Goal: Task Accomplishment & Management: Use online tool/utility

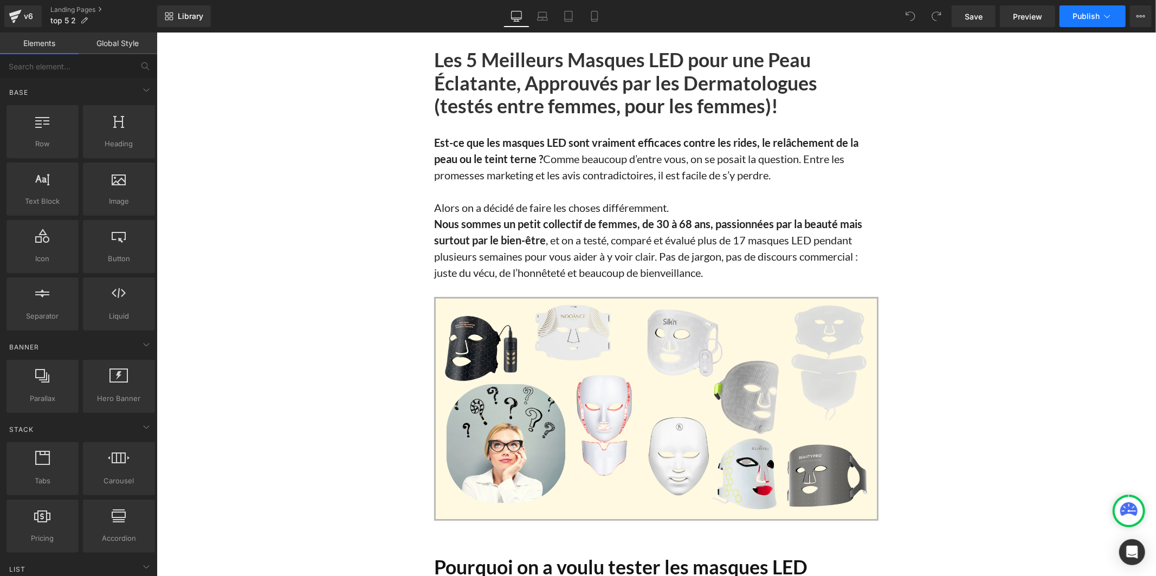
click at [1092, 17] on span "Publish" at bounding box center [1085, 16] width 27 height 9
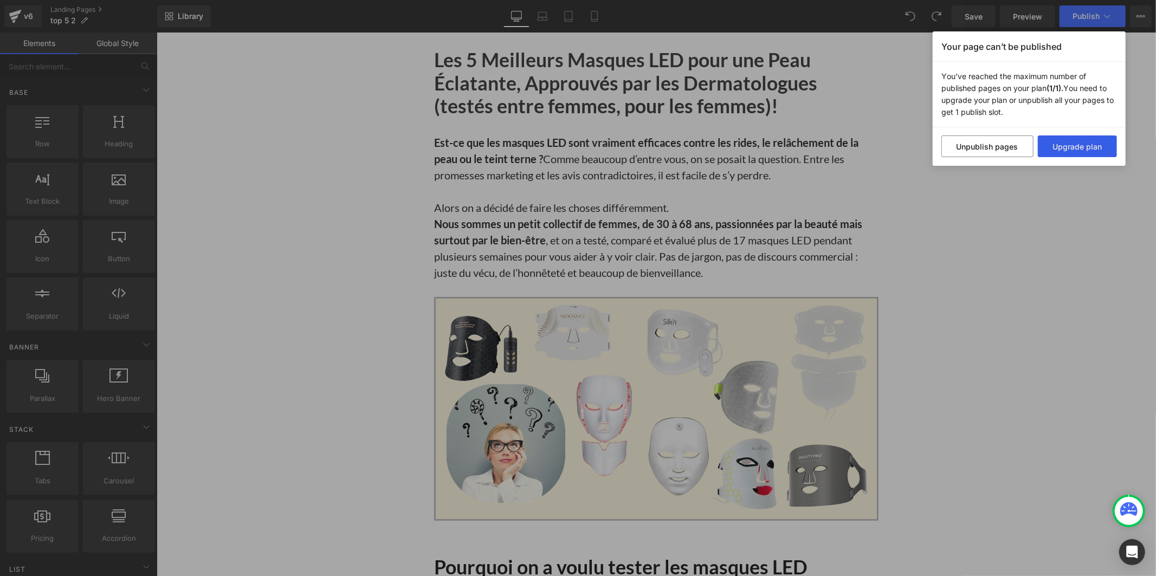
click at [1052, 149] on button "Upgrade plan" at bounding box center [1077, 146] width 80 height 22
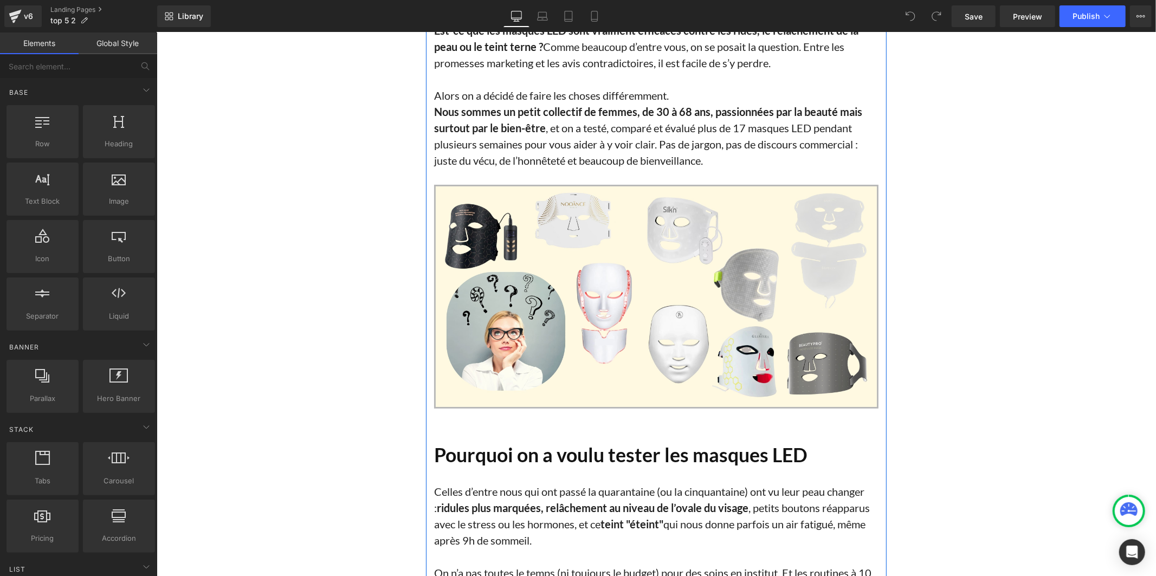
scroll to position [120, 0]
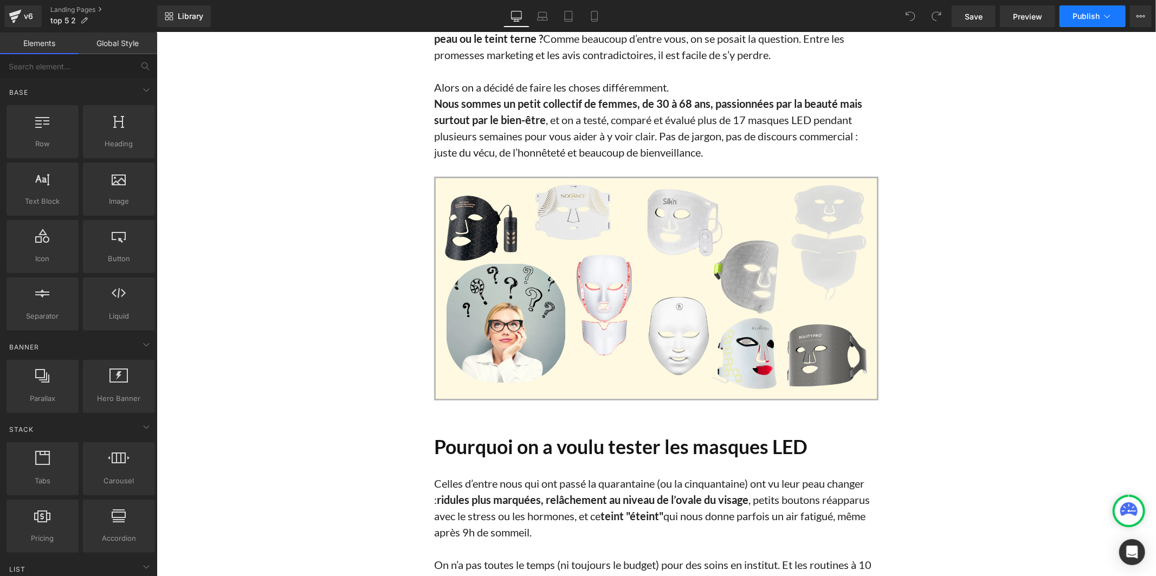
click at [1076, 20] on span "Publish" at bounding box center [1085, 16] width 27 height 9
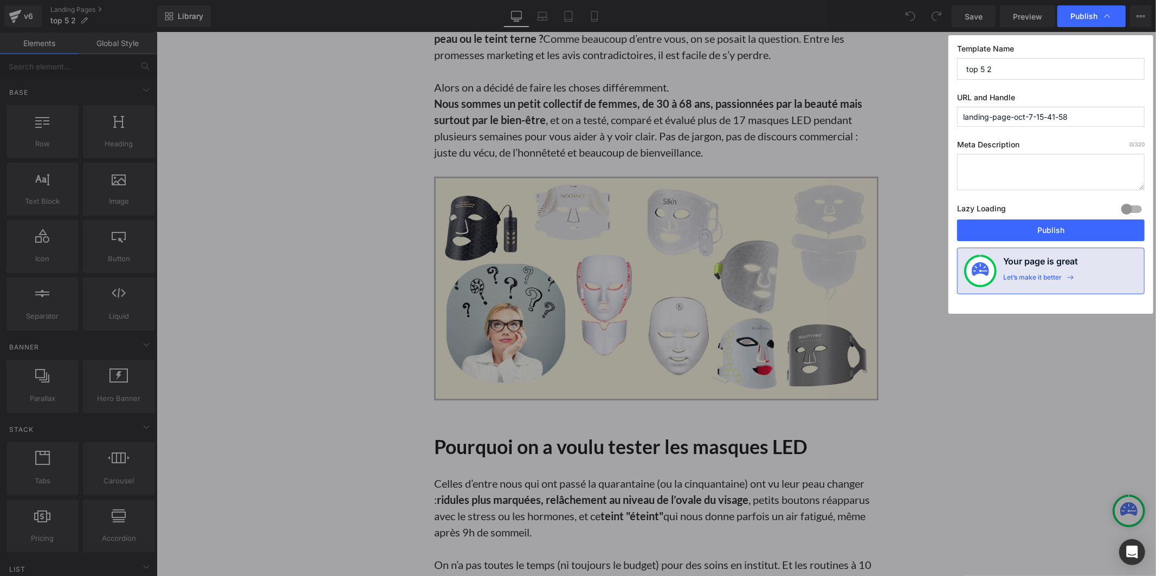
drag, startPoint x: 1076, startPoint y: 115, endPoint x: 940, endPoint y: 115, distance: 136.0
click at [940, 115] on div "Publish Template Name top 5 2 URL and Handle landing-page-oct-7-15-41-58 Meta D…" at bounding box center [578, 288] width 1156 height 576
type input "les-maque-2"
click at [1026, 228] on button "Publish" at bounding box center [1050, 230] width 187 height 22
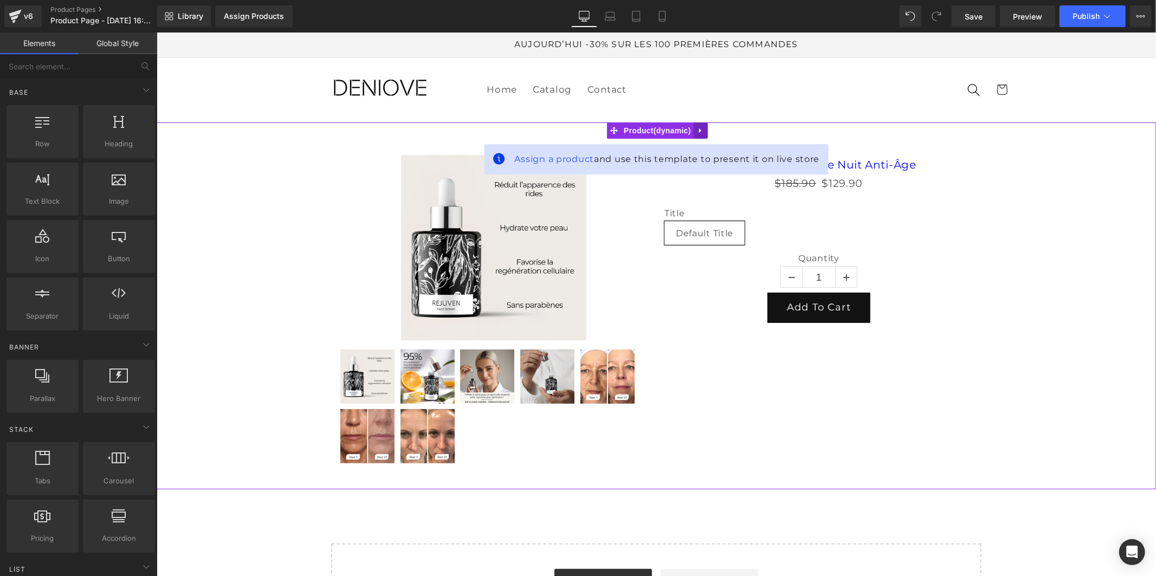
click at [699, 131] on icon at bounding box center [699, 129] width 2 height 5
click at [703, 128] on icon at bounding box center [707, 130] width 8 height 8
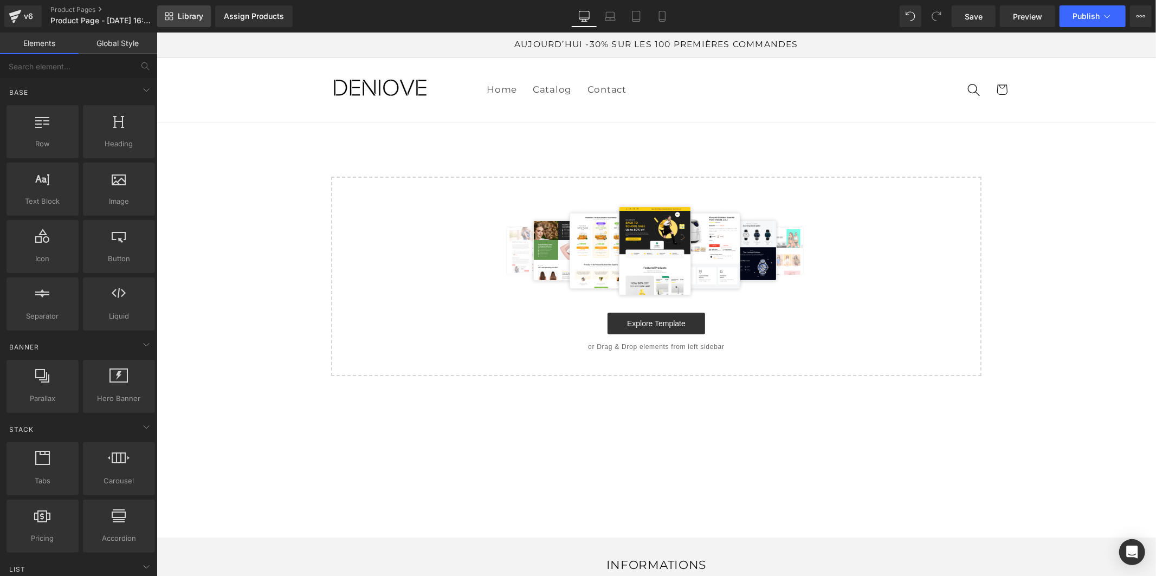
click at [189, 15] on span "Library" at bounding box center [190, 16] width 25 height 10
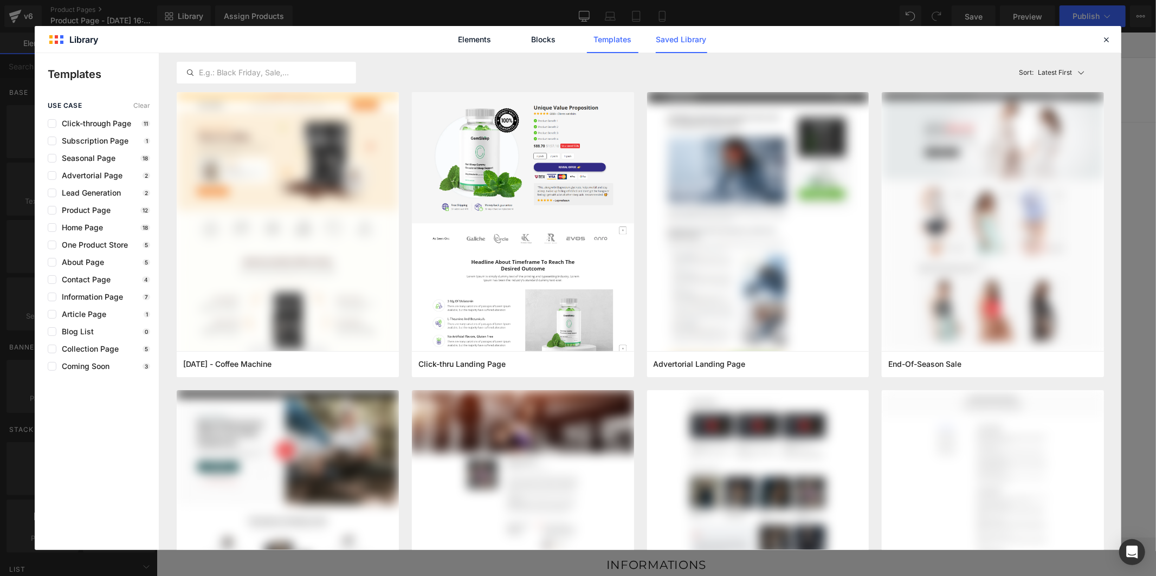
click at [672, 42] on link "Saved Library" at bounding box center [680, 39] width 51 height 27
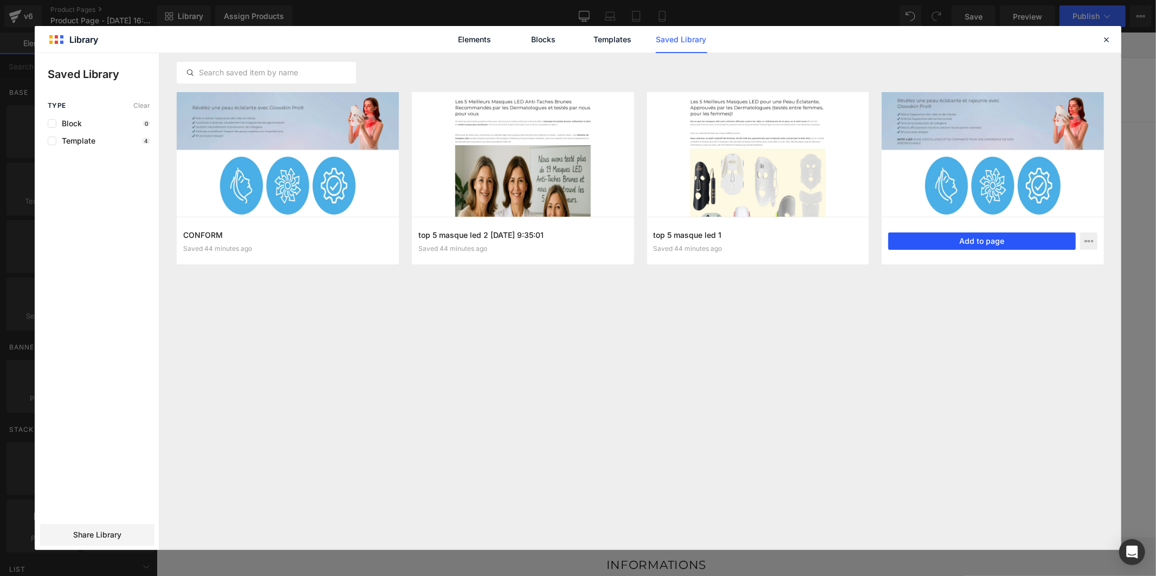
click at [963, 239] on button "Add to page" at bounding box center [981, 240] width 187 height 17
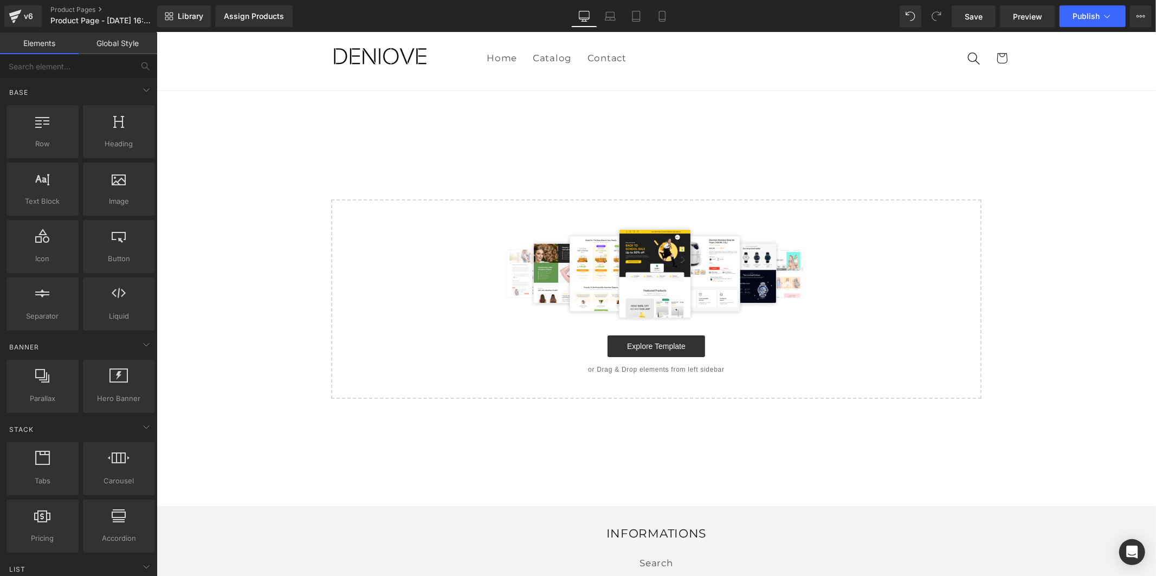
scroll to position [35, 0]
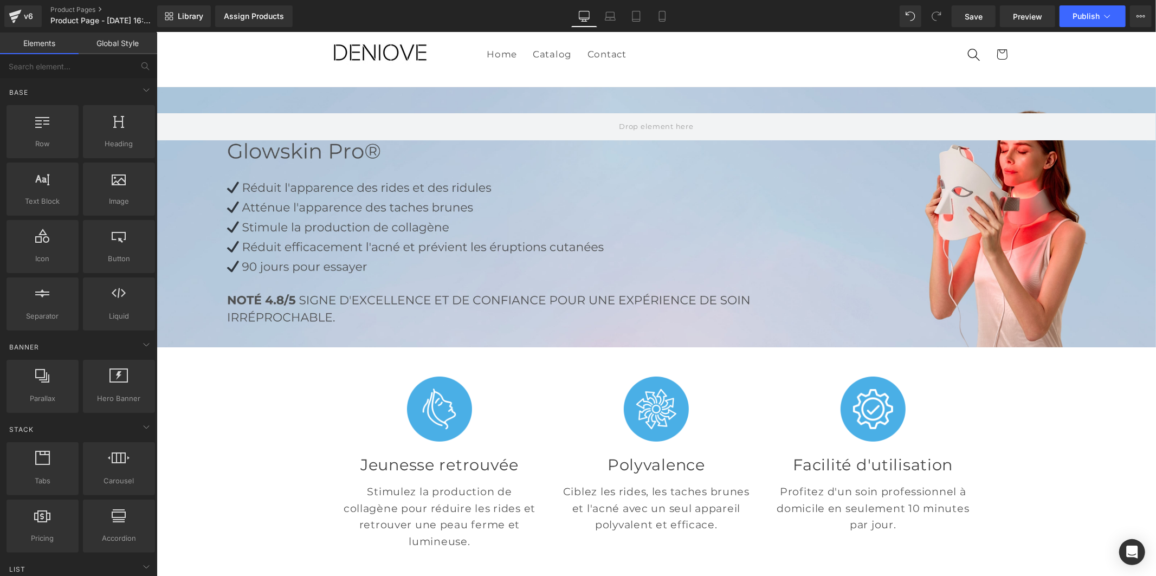
click at [124, 50] on link "Global Style" at bounding box center [118, 44] width 79 height 22
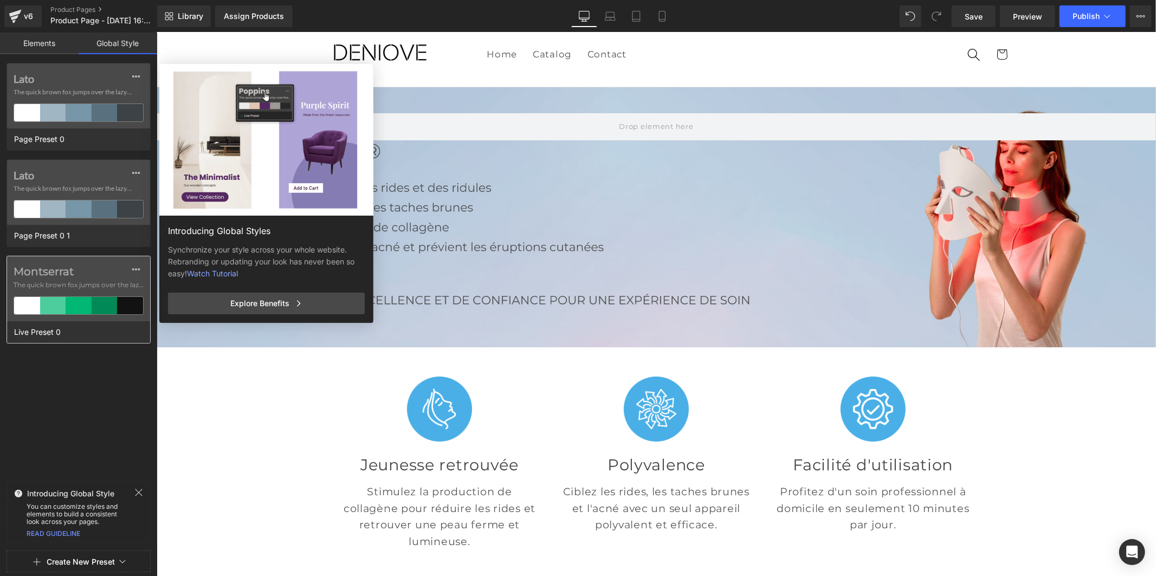
click at [62, 272] on label "Montserrat" at bounding box center [79, 271] width 130 height 13
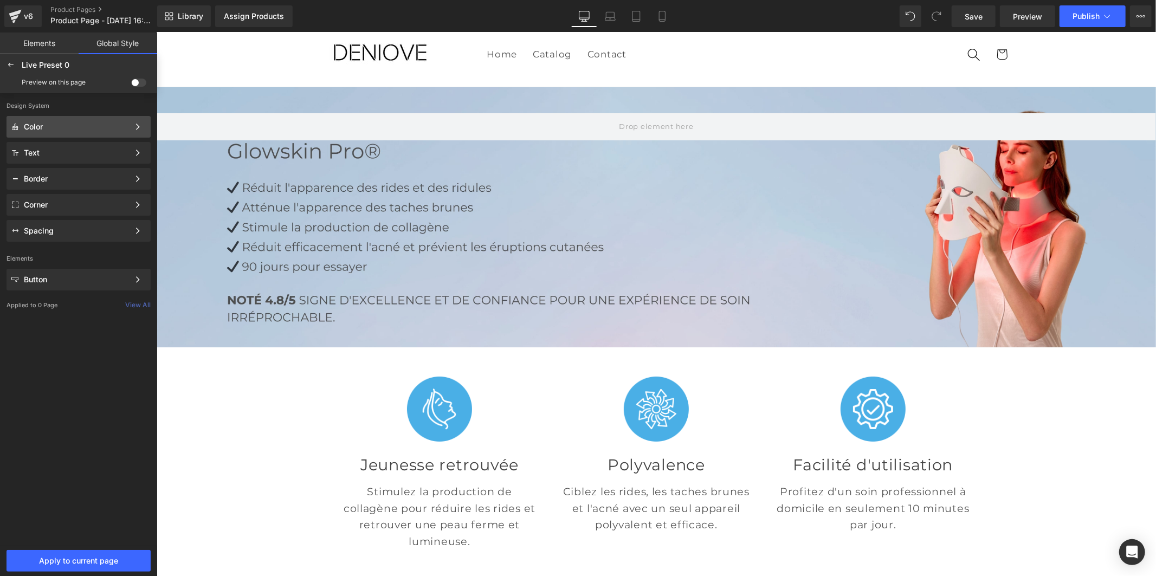
click at [67, 122] on div "Color" at bounding box center [76, 126] width 105 height 9
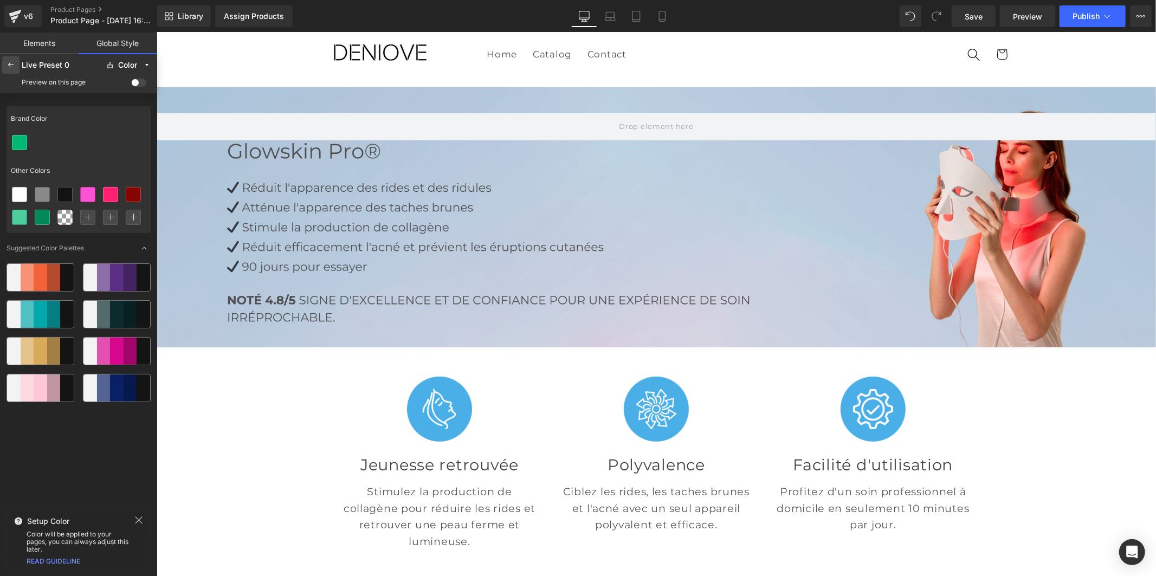
click at [11, 63] on icon at bounding box center [11, 65] width 9 height 9
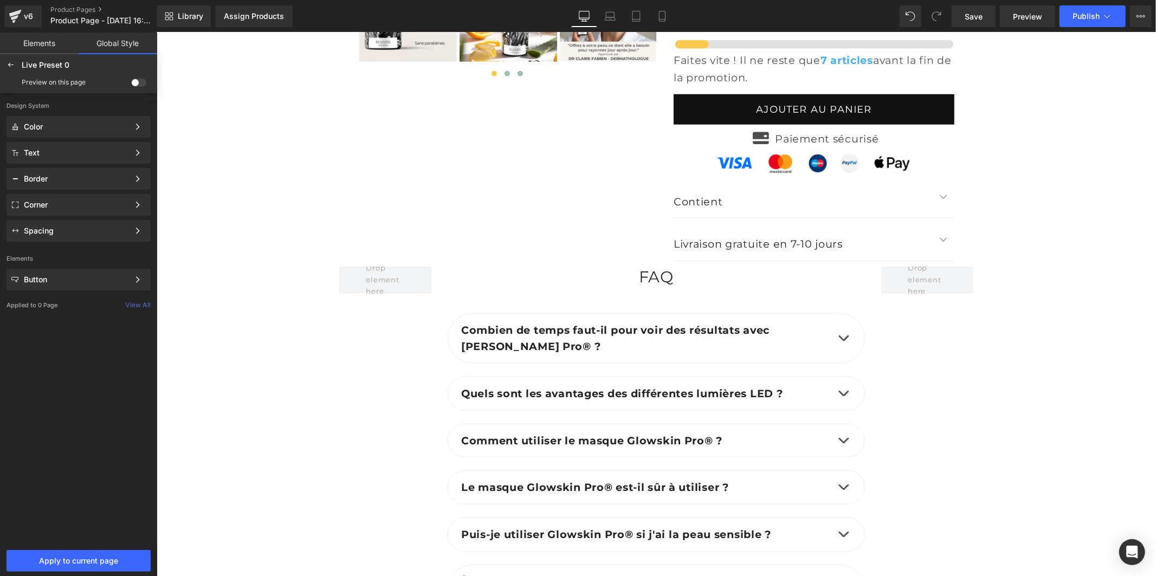
scroll to position [4489, 0]
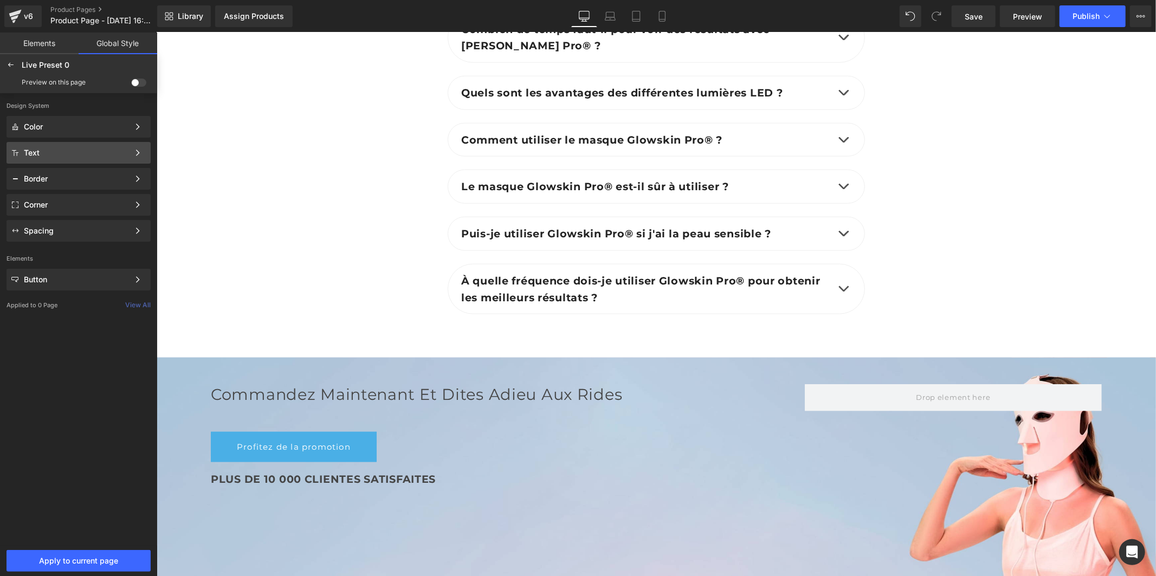
click at [80, 152] on div "Text" at bounding box center [76, 152] width 105 height 9
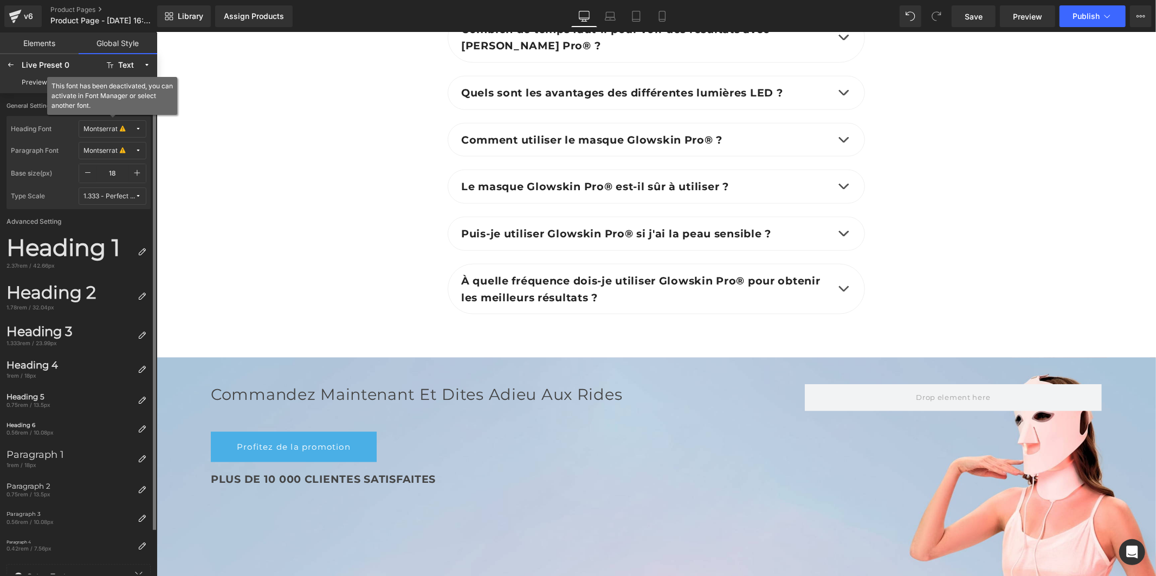
click at [128, 126] on span "Montserrat" at bounding box center [108, 129] width 51 height 8
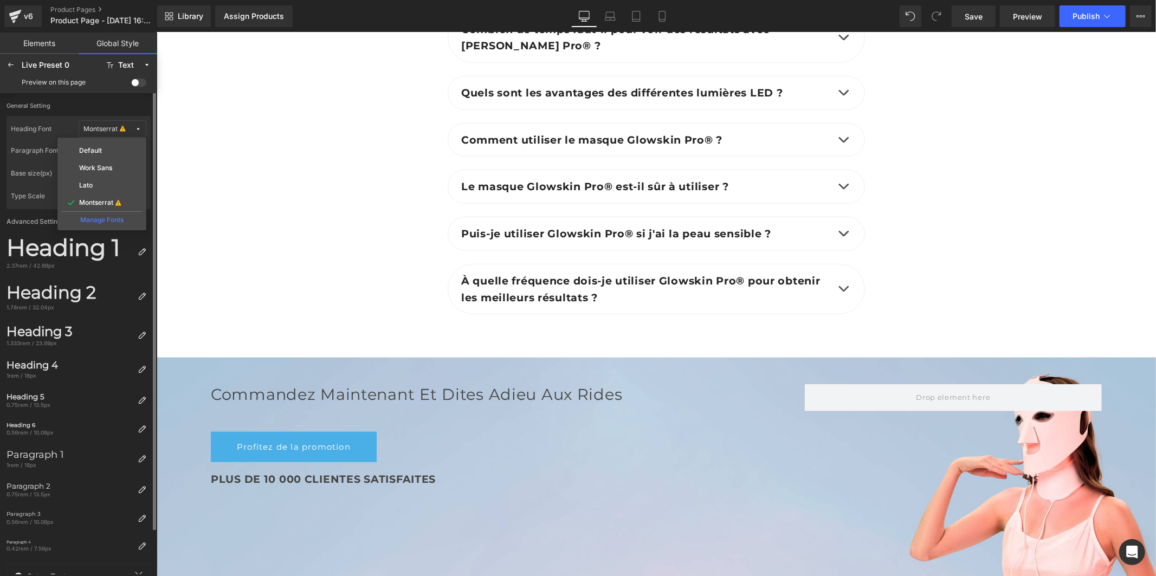
click at [110, 219] on div "Manage Fonts" at bounding box center [102, 218] width 80 height 15
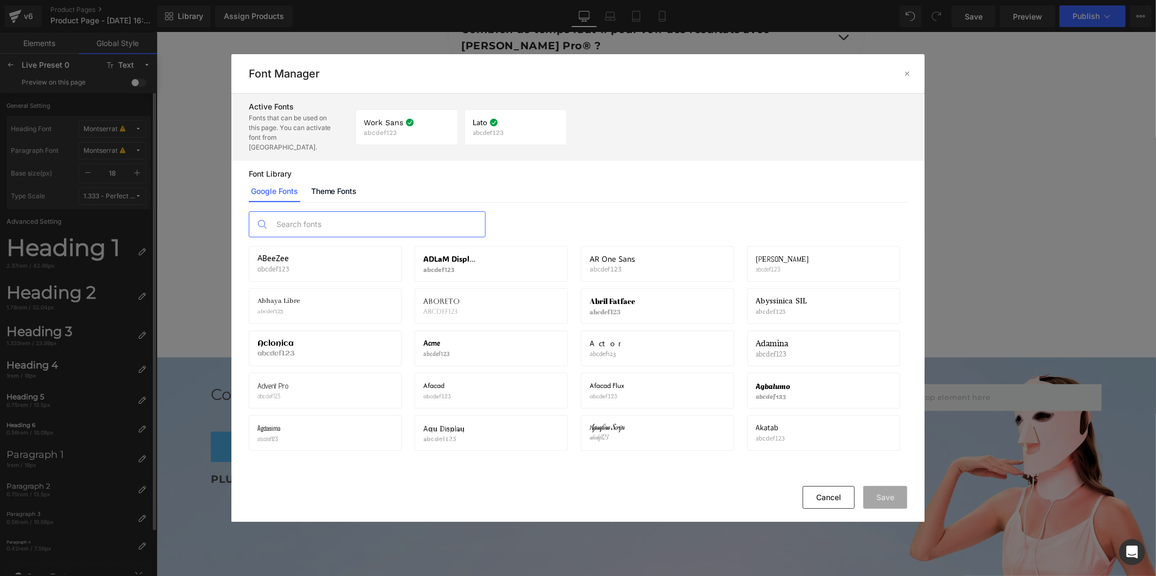
click at [317, 214] on input "text" at bounding box center [378, 224] width 214 height 25
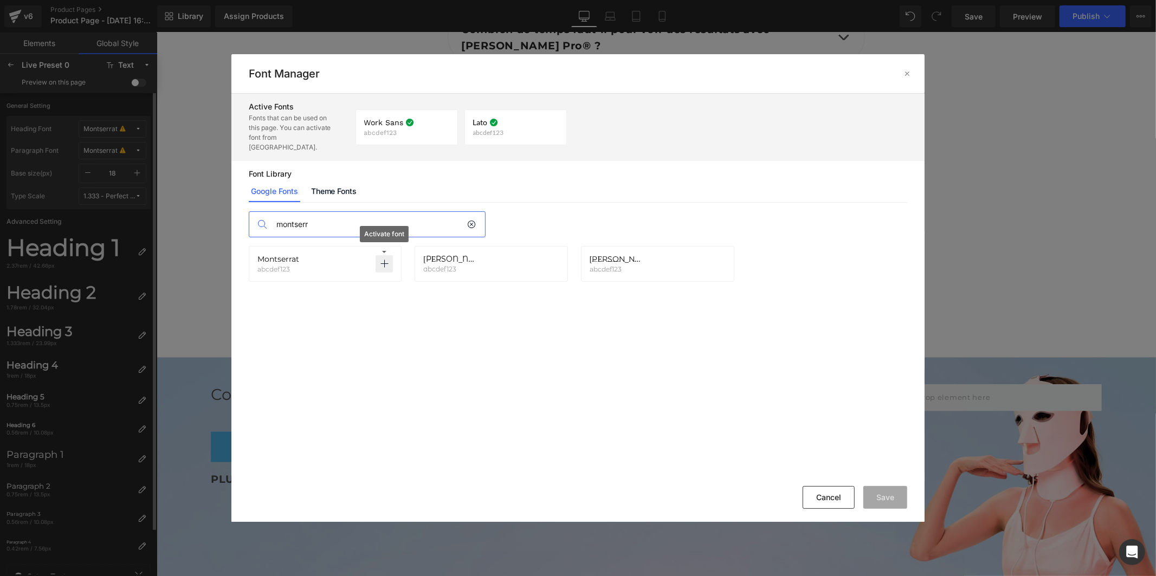
type input "montserr"
click at [386, 259] on icon at bounding box center [384, 263] width 9 height 9
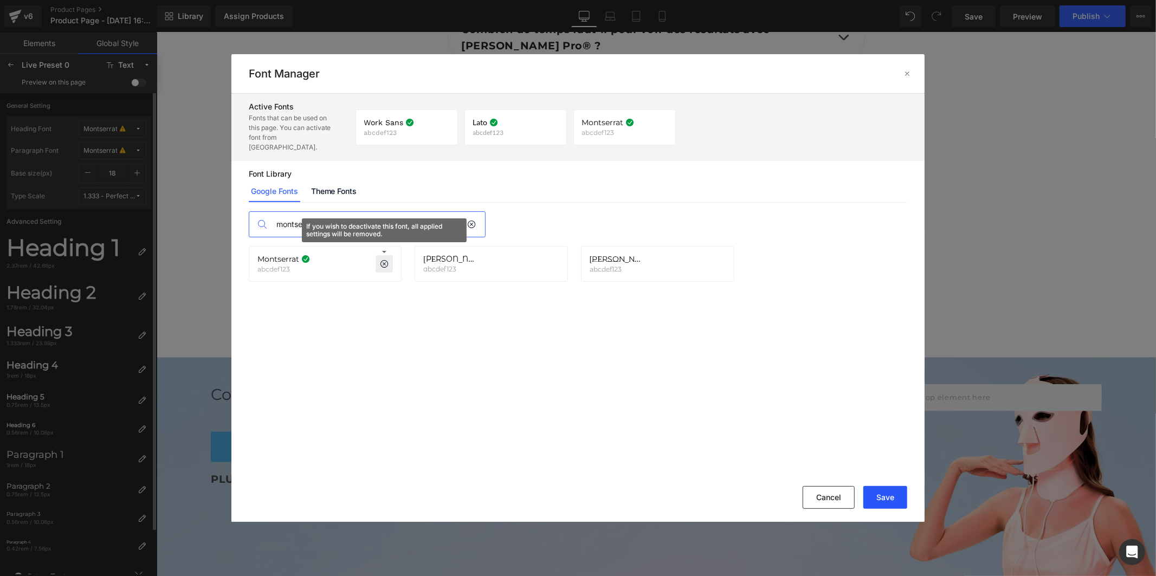
click at [874, 495] on button "Save" at bounding box center [885, 497] width 44 height 23
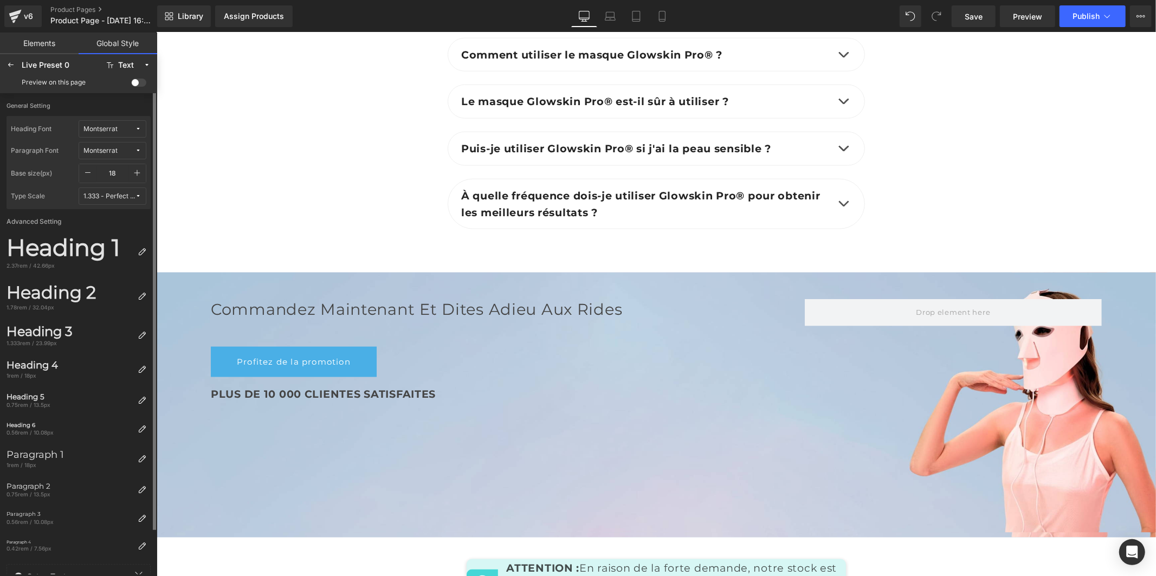
click at [138, 174] on icon "button" at bounding box center [137, 172] width 9 height 9
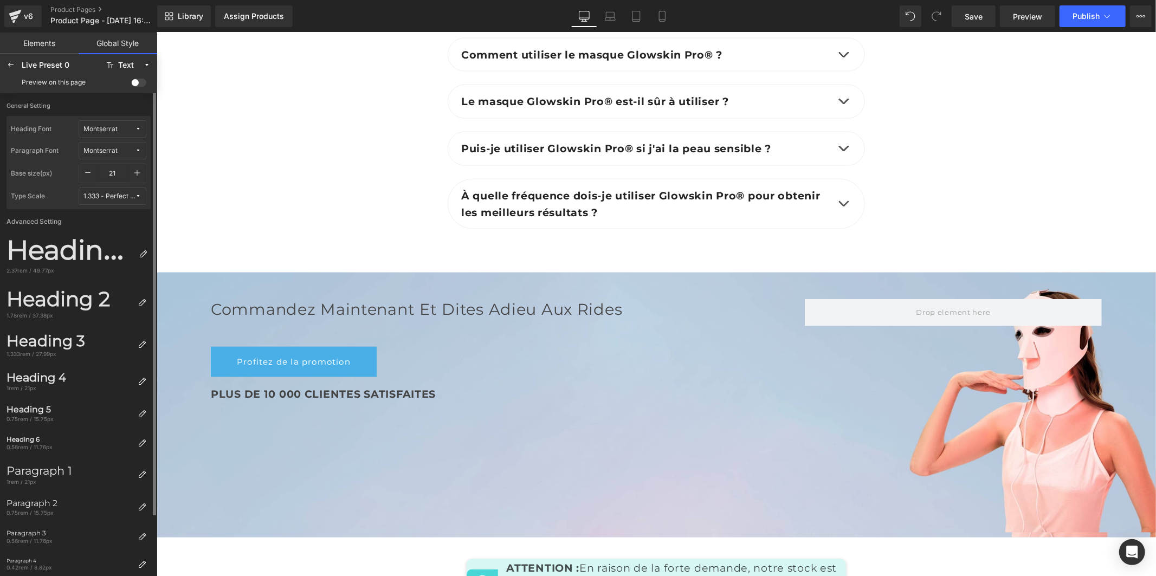
click at [138, 174] on icon "button" at bounding box center [137, 172] width 9 height 9
click at [87, 170] on icon "button" at bounding box center [87, 172] width 9 height 9
type input "20"
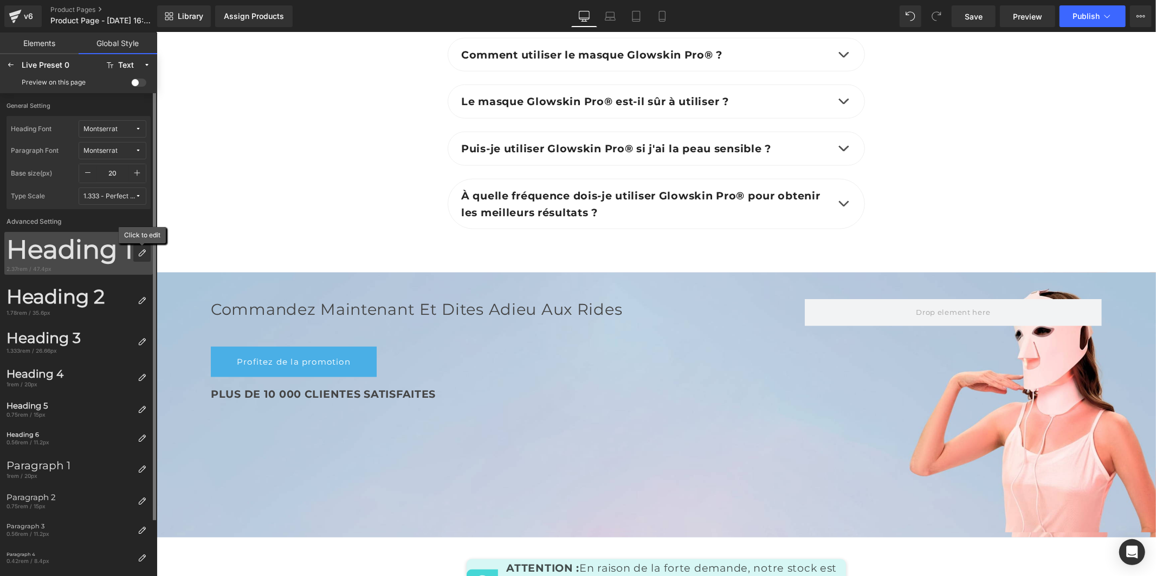
click at [141, 247] on div at bounding box center [141, 252] width 17 height 17
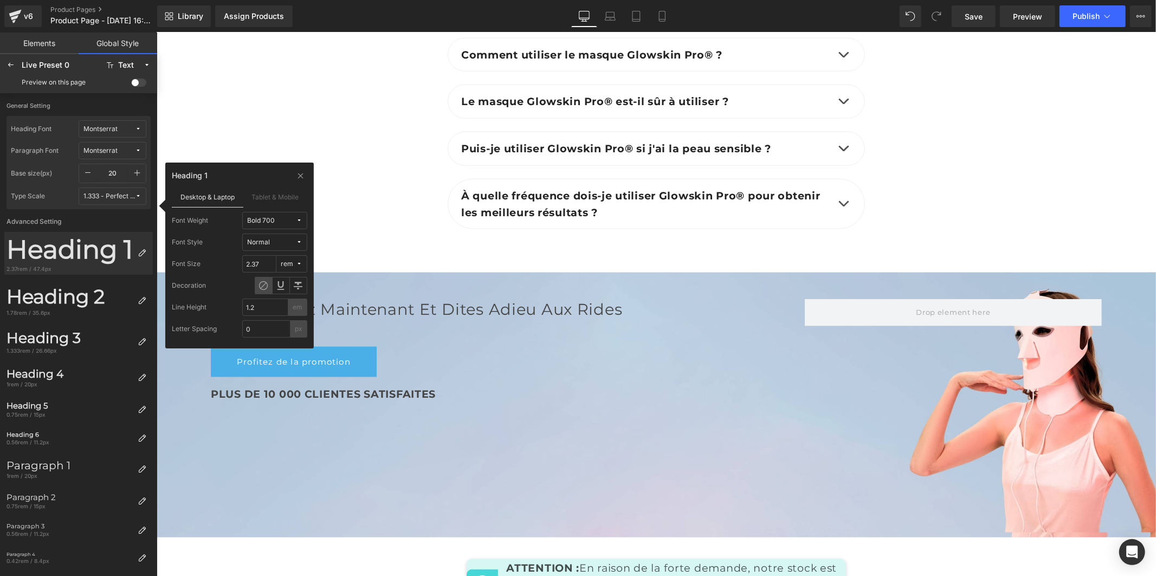
click at [252, 217] on div "Bold 700" at bounding box center [261, 221] width 28 height 8
click at [271, 308] on label "Medium 500" at bounding box center [271, 312] width 39 height 8
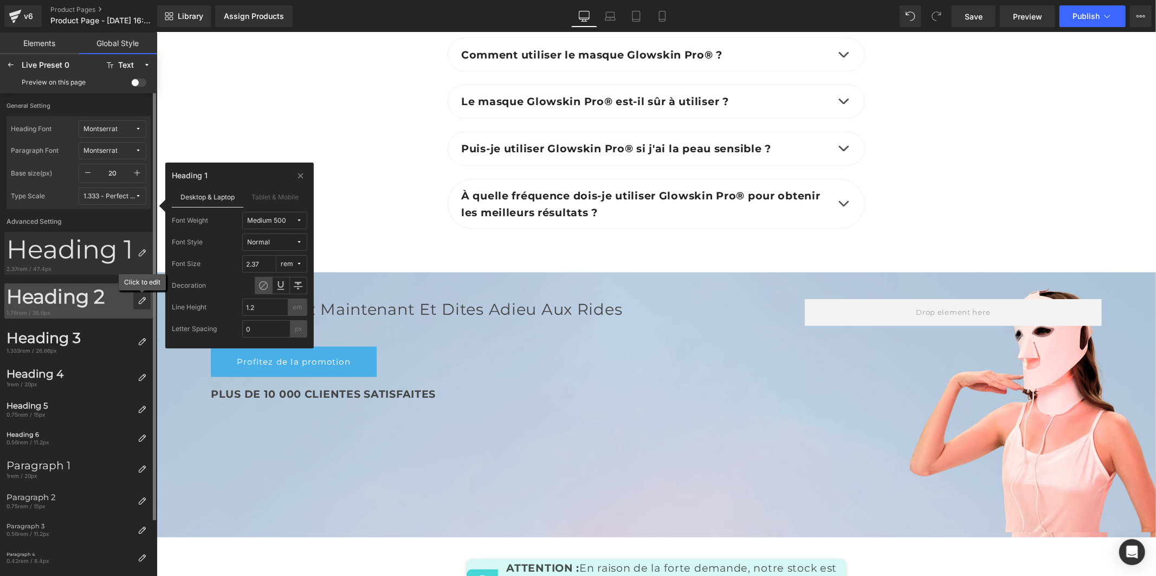
click at [136, 304] on div at bounding box center [141, 300] width 17 height 17
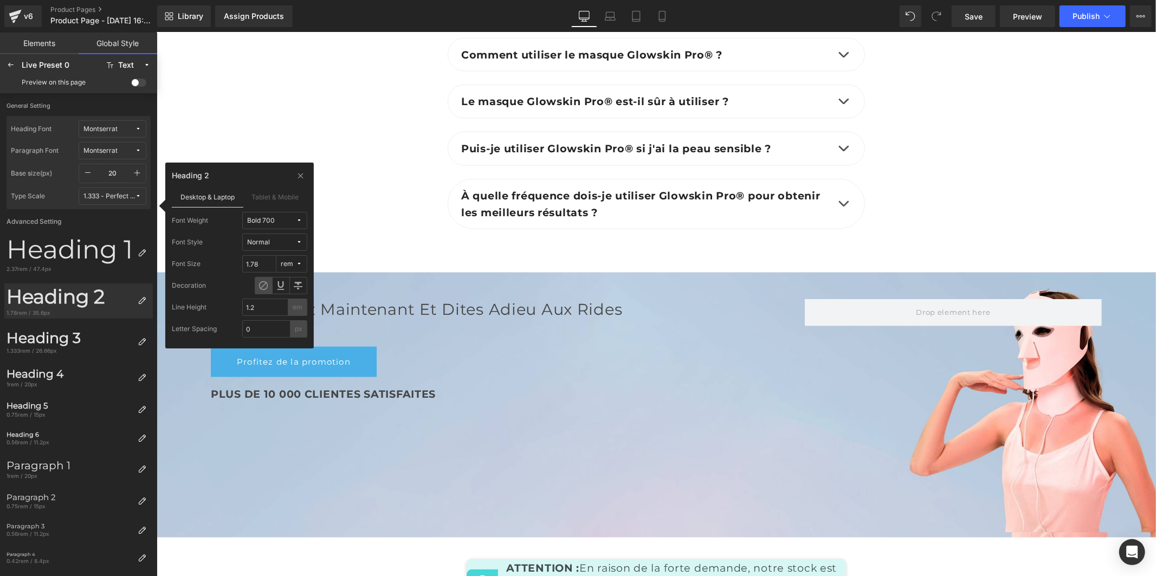
click at [270, 225] on button "Bold 700" at bounding box center [274, 220] width 65 height 17
click at [268, 310] on label "Medium 500" at bounding box center [271, 312] width 39 height 8
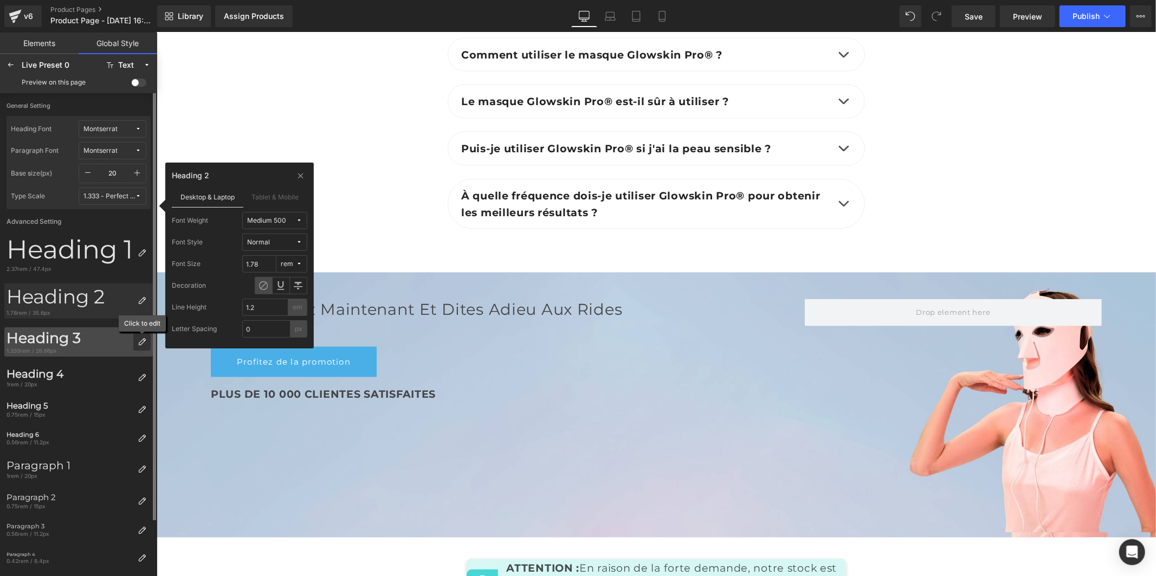
click at [142, 345] on icon at bounding box center [142, 341] width 9 height 9
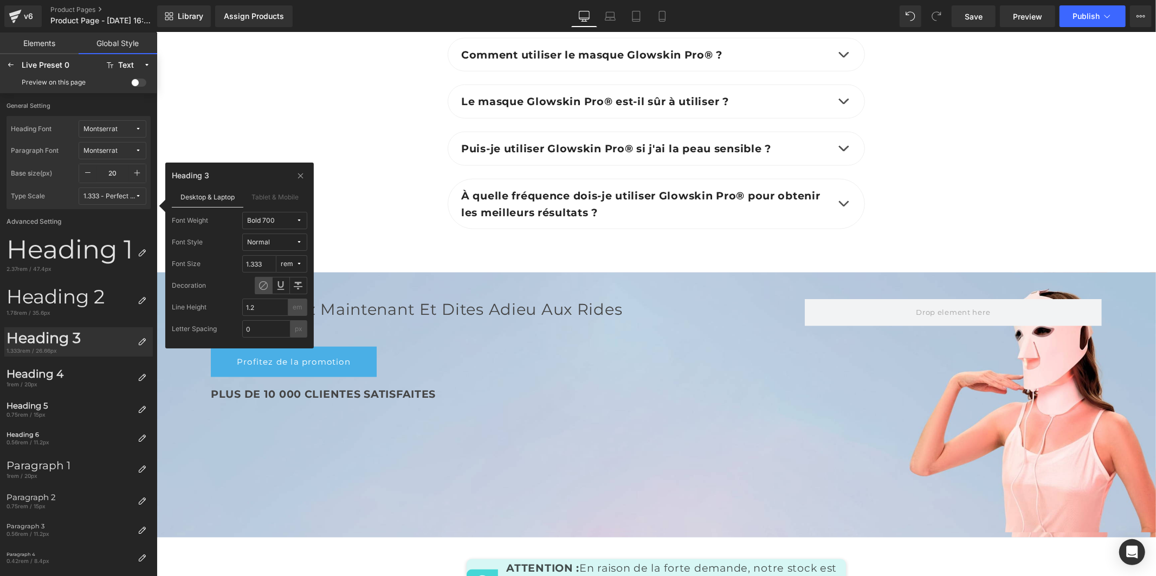
click at [266, 219] on div "Bold 700" at bounding box center [261, 221] width 28 height 8
click at [261, 315] on label "Medium 500" at bounding box center [271, 312] width 39 height 8
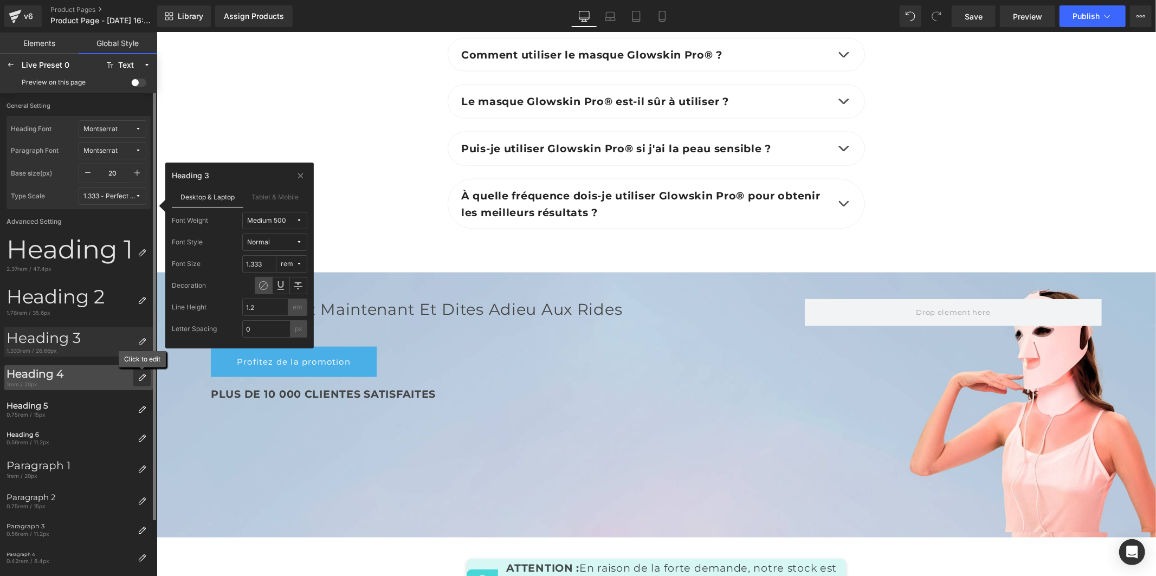
drag, startPoint x: 142, startPoint y: 377, endPoint x: 17, endPoint y: 321, distance: 137.7
click at [142, 377] on icon at bounding box center [142, 377] width 9 height 9
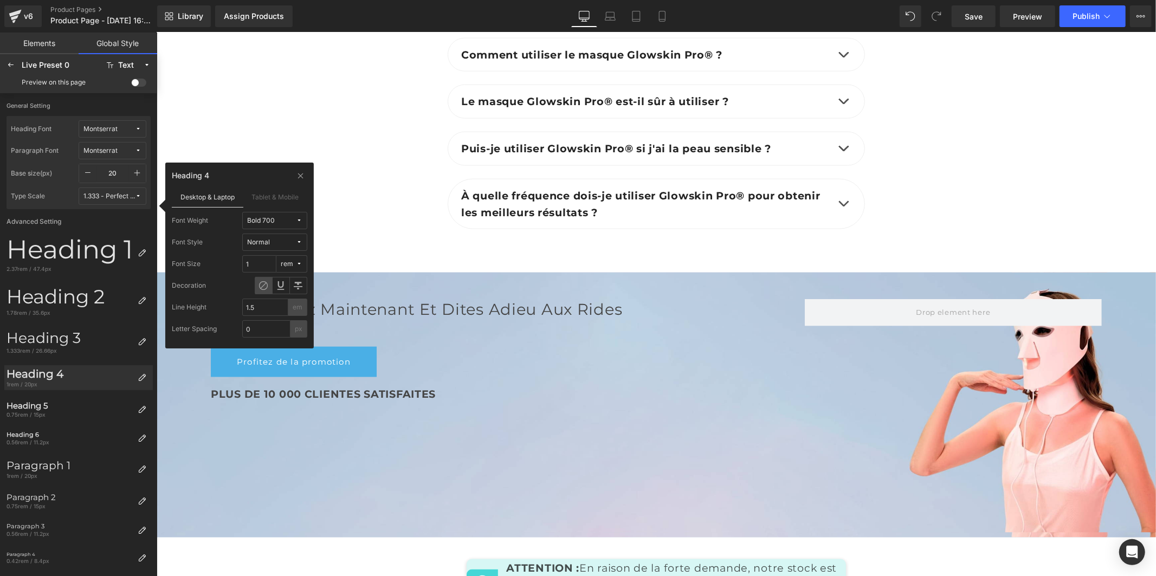
click at [269, 225] on button "Bold 700" at bounding box center [274, 220] width 65 height 17
click at [255, 310] on label "Medium 500" at bounding box center [271, 312] width 39 height 8
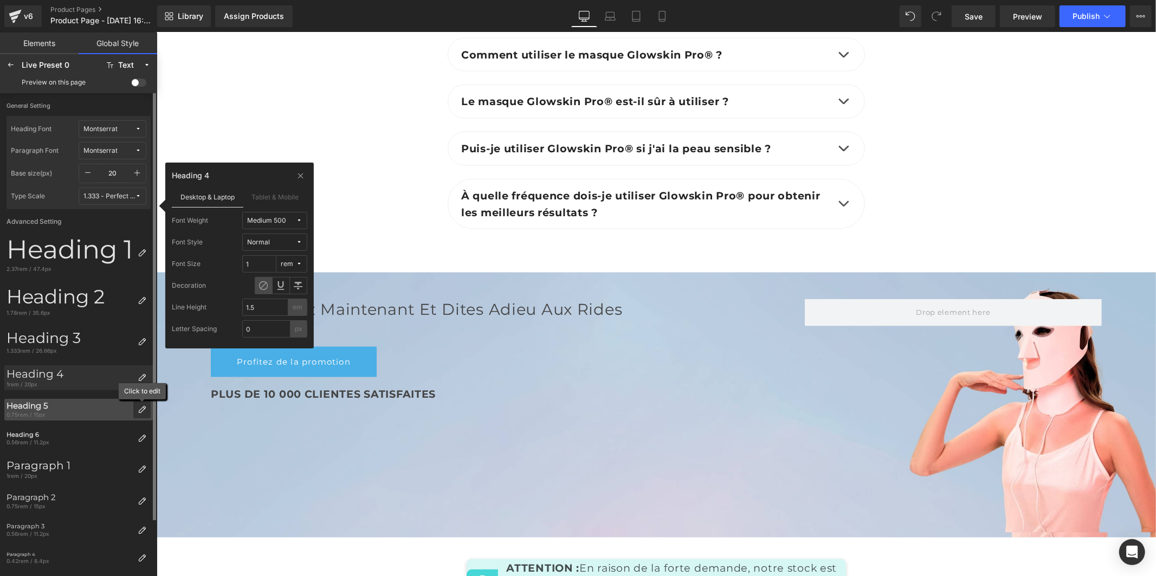
click at [142, 408] on icon at bounding box center [142, 409] width 9 height 9
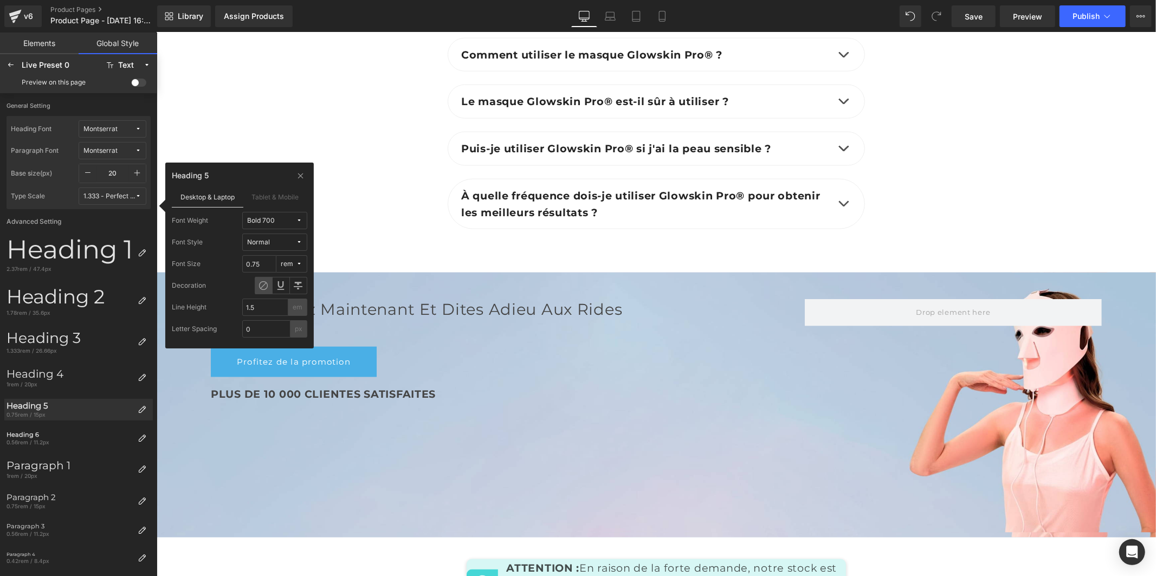
click at [278, 213] on button "Bold 700" at bounding box center [274, 220] width 65 height 17
click at [273, 314] on label "Medium 500" at bounding box center [271, 312] width 39 height 8
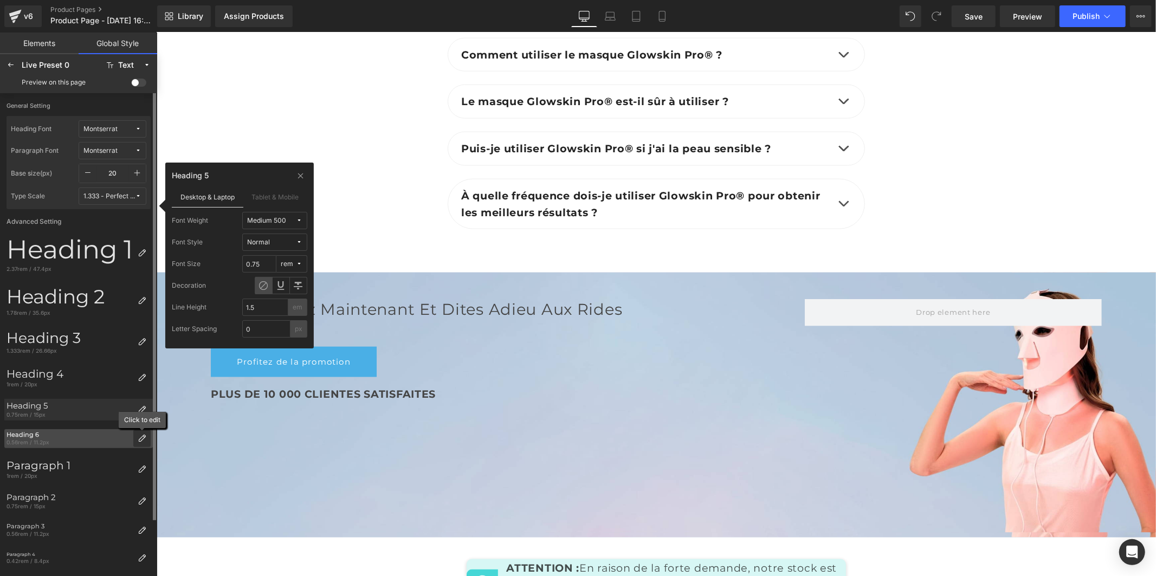
click at [138, 436] on icon at bounding box center [142, 438] width 9 height 9
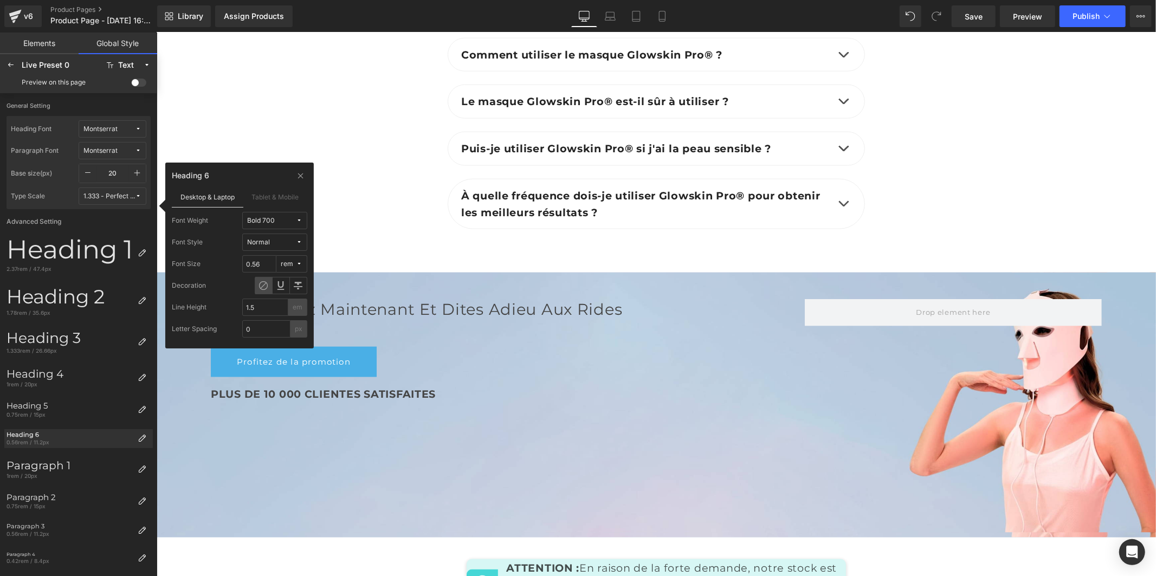
click at [257, 219] on div "Bold 700" at bounding box center [261, 221] width 28 height 8
click at [268, 313] on label "Medium 500" at bounding box center [271, 312] width 39 height 8
click at [7, 67] on icon at bounding box center [11, 65] width 9 height 9
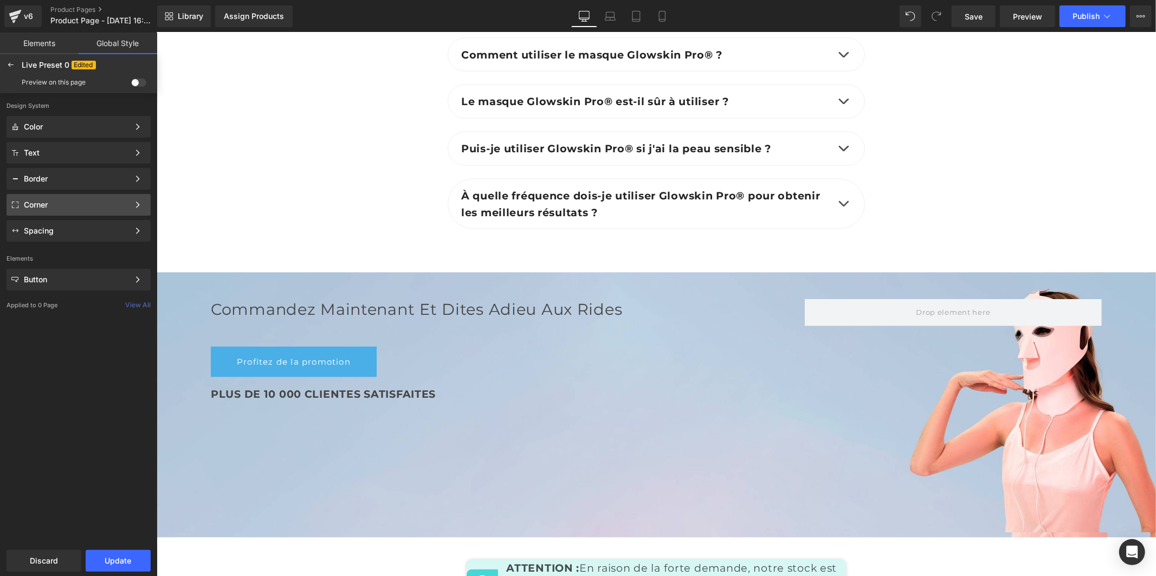
click at [78, 207] on div "Corner" at bounding box center [76, 204] width 105 height 9
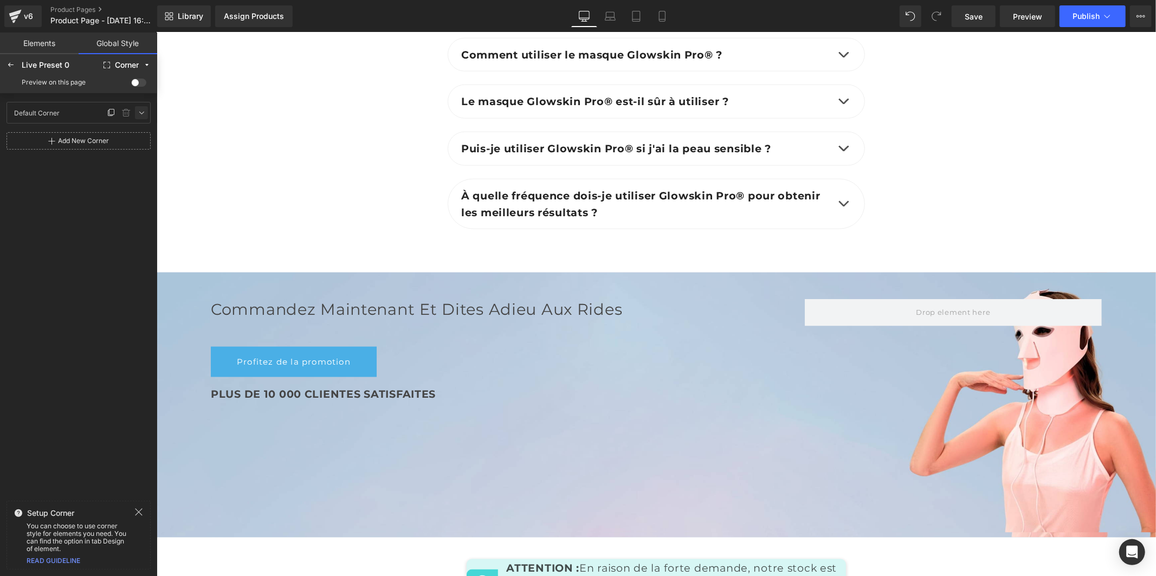
click at [143, 110] on icon at bounding box center [141, 112] width 9 height 9
type input "2"
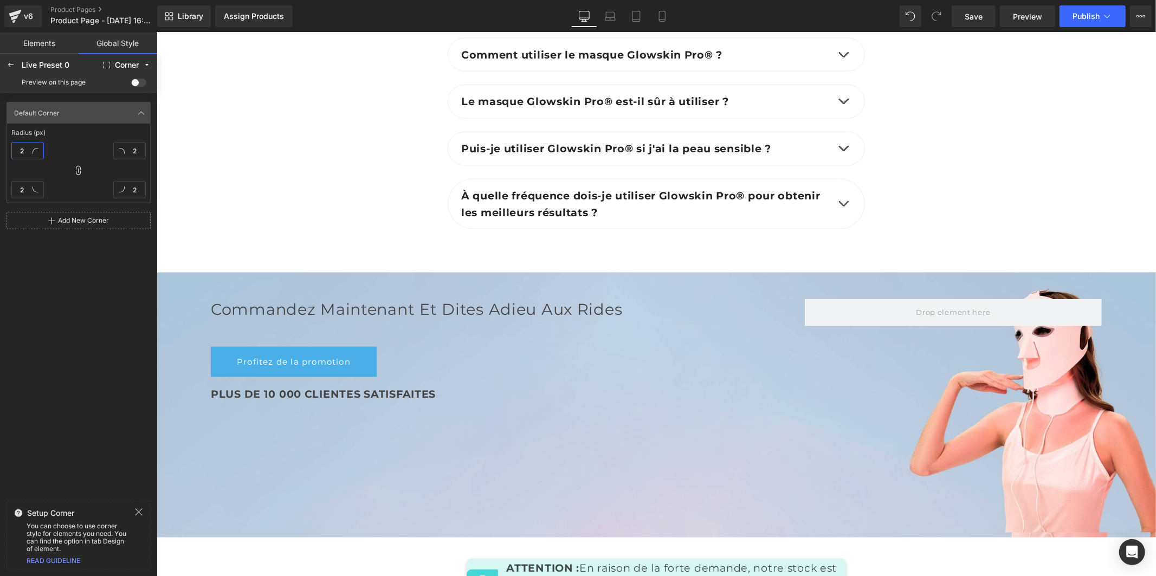
type input "20"
click at [11, 62] on icon at bounding box center [11, 65] width 9 height 9
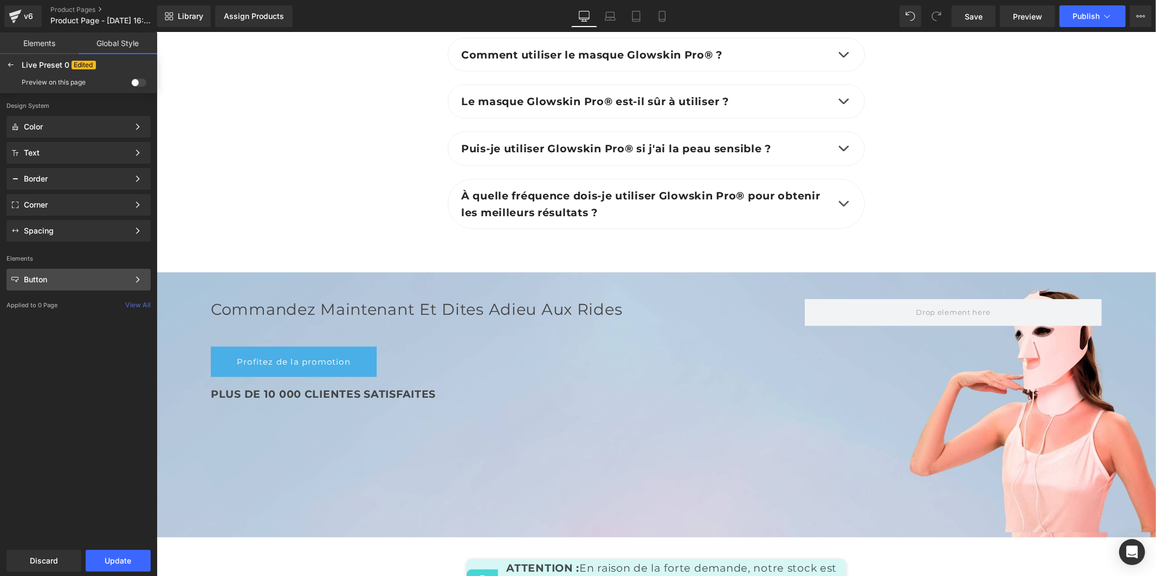
click at [77, 278] on div "Button" at bounding box center [76, 279] width 105 height 9
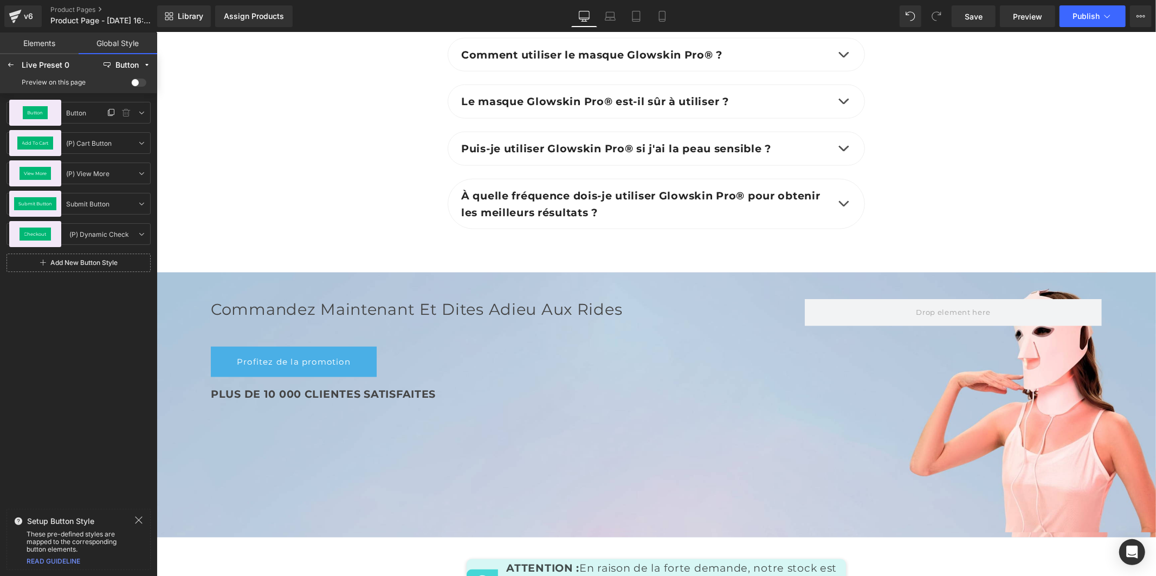
click at [53, 116] on div "Button" at bounding box center [35, 113] width 52 height 26
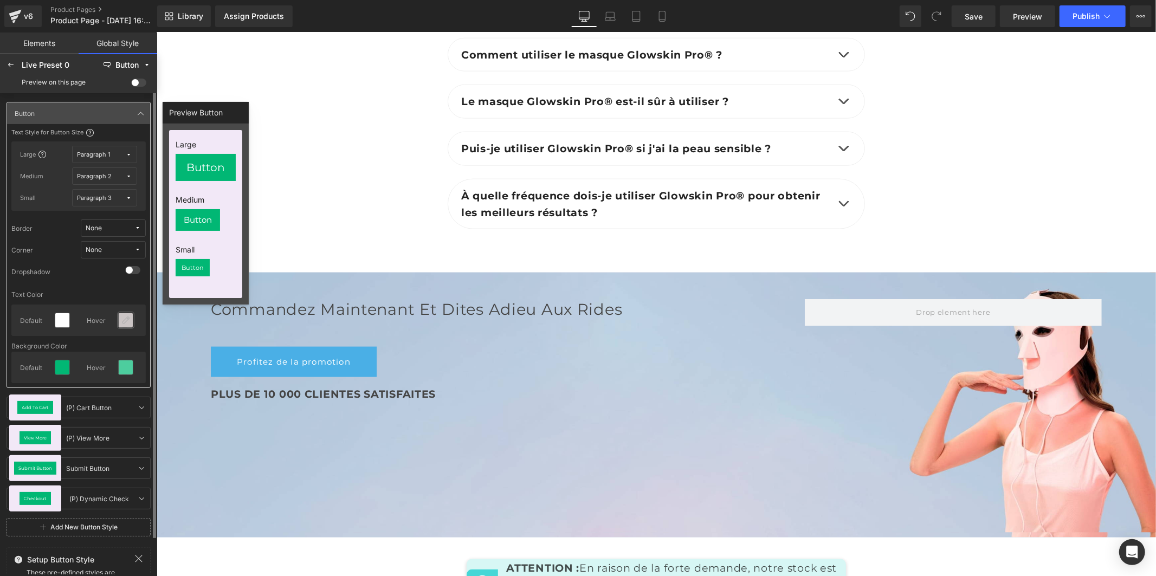
click at [126, 322] on icon at bounding box center [125, 320] width 9 height 9
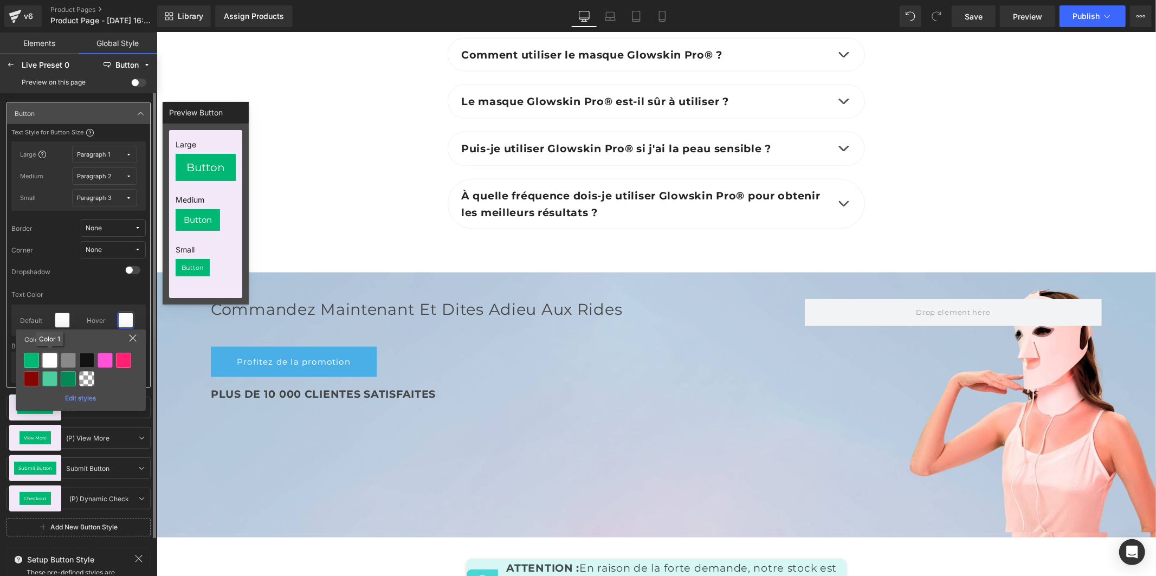
click at [46, 361] on div at bounding box center [49, 360] width 15 height 15
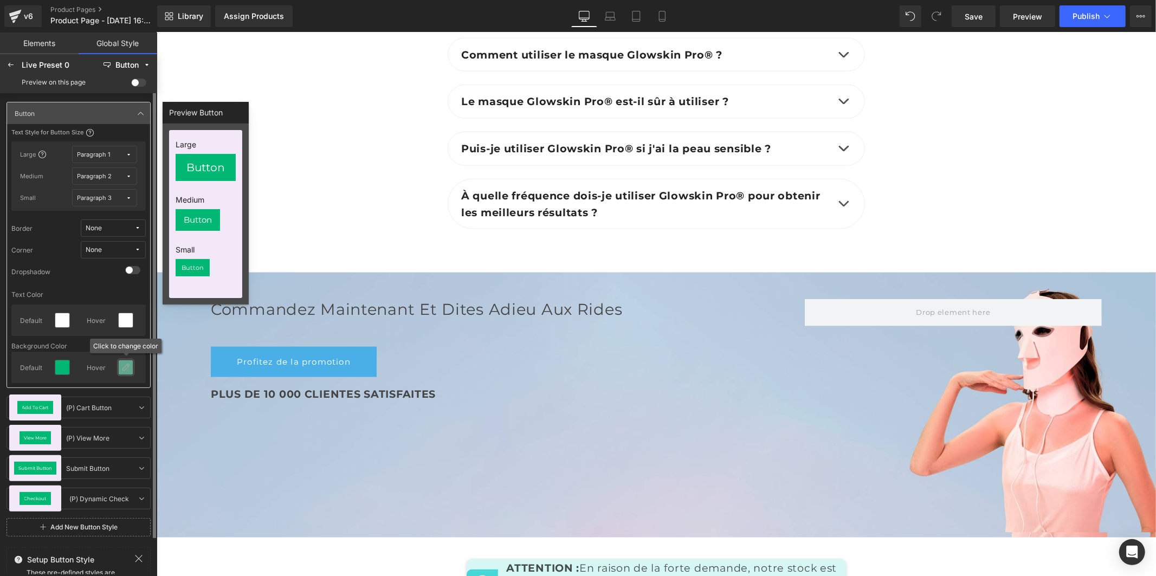
click at [123, 366] on icon at bounding box center [125, 367] width 9 height 9
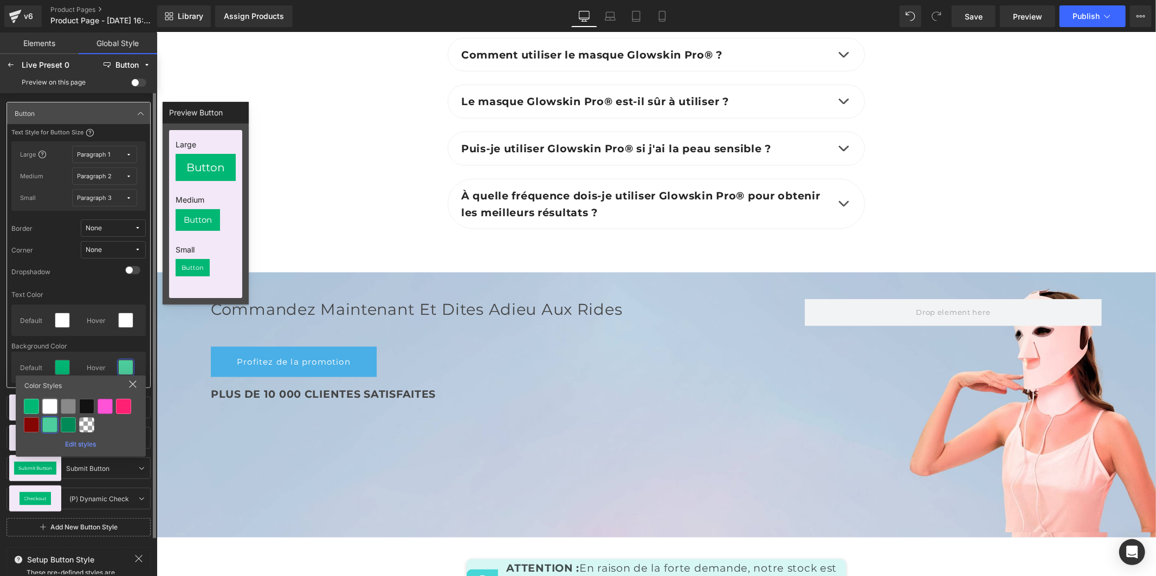
click at [52, 403] on div at bounding box center [49, 406] width 15 height 15
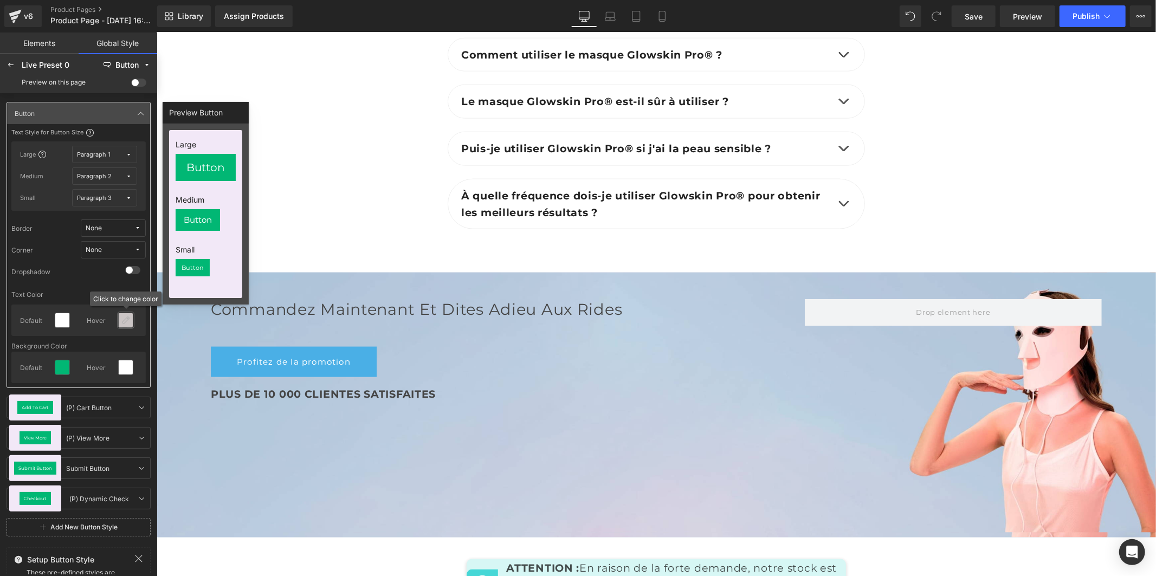
click at [123, 322] on icon at bounding box center [125, 320] width 9 height 9
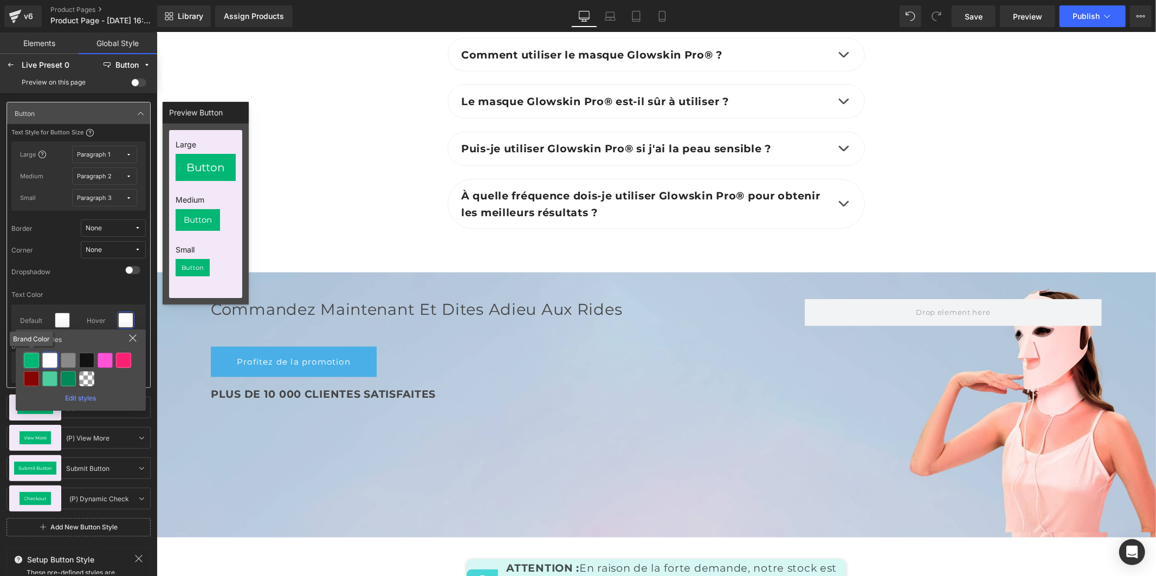
click at [31, 360] on div at bounding box center [31, 360] width 15 height 15
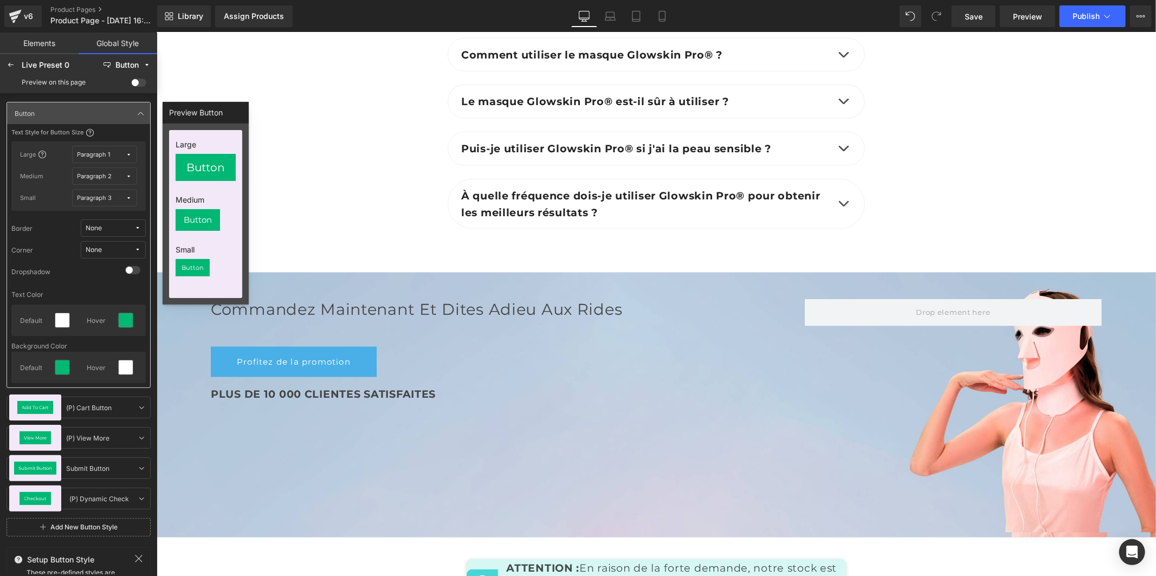
click at [107, 252] on span "None" at bounding box center [110, 250] width 49 height 8
click at [105, 286] on label "Default Corner" at bounding box center [103, 289] width 46 height 8
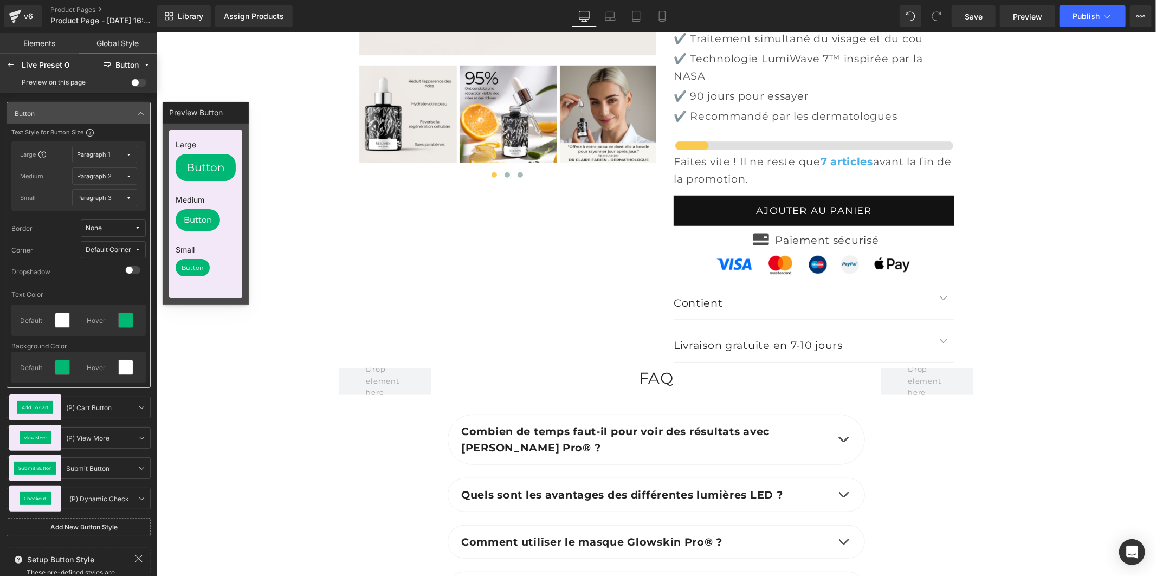
scroll to position [4033, 0]
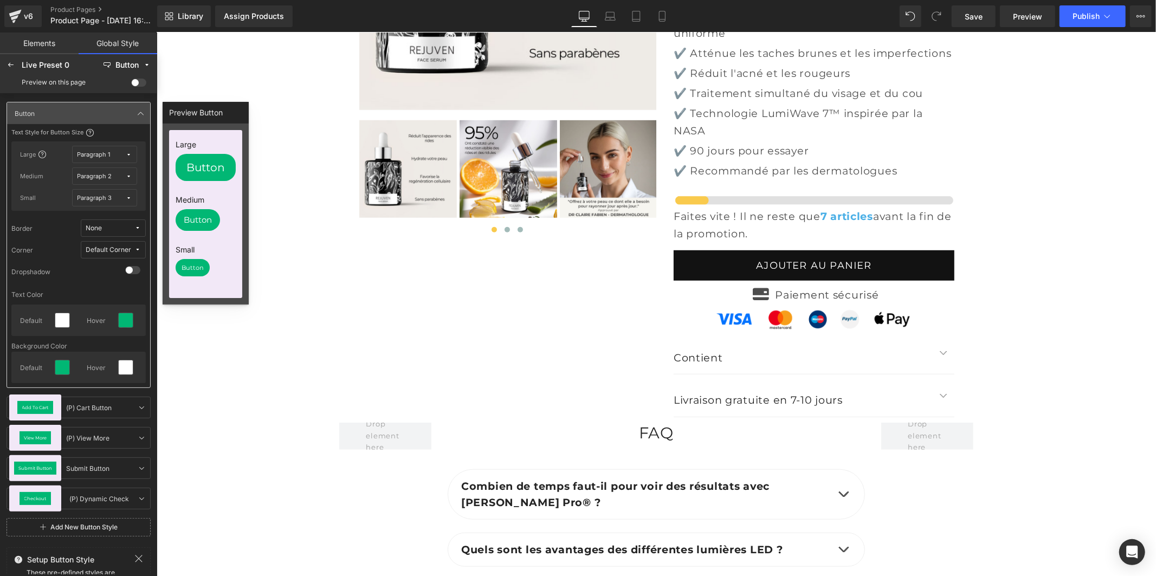
click at [137, 79] on span at bounding box center [138, 83] width 15 height 8
click at [131, 85] on input "checkbox" at bounding box center [131, 85] width 0 height 0
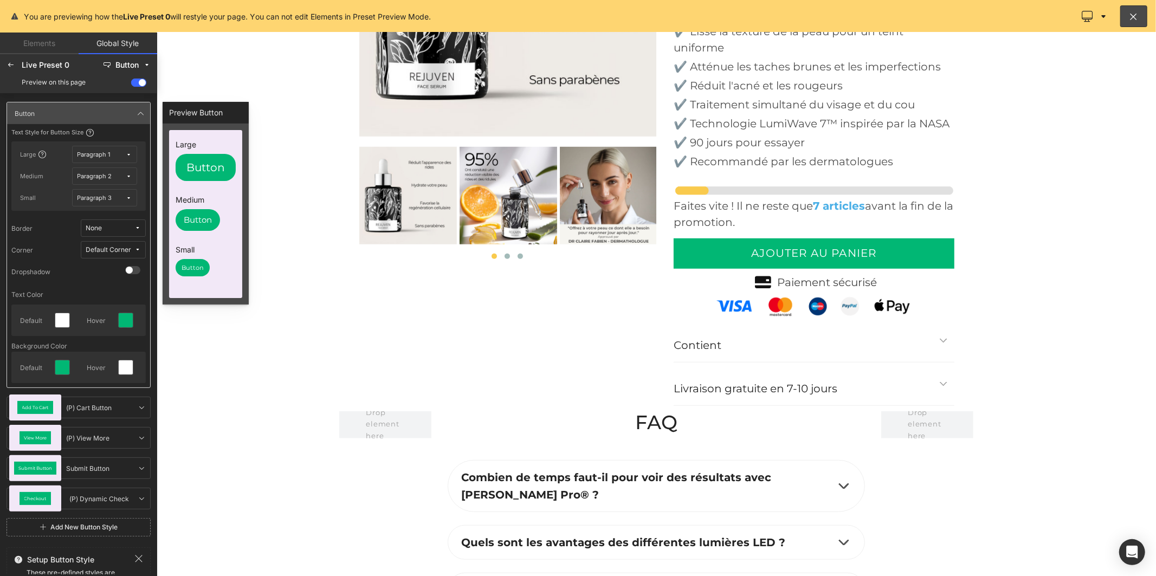
scroll to position [4060, 0]
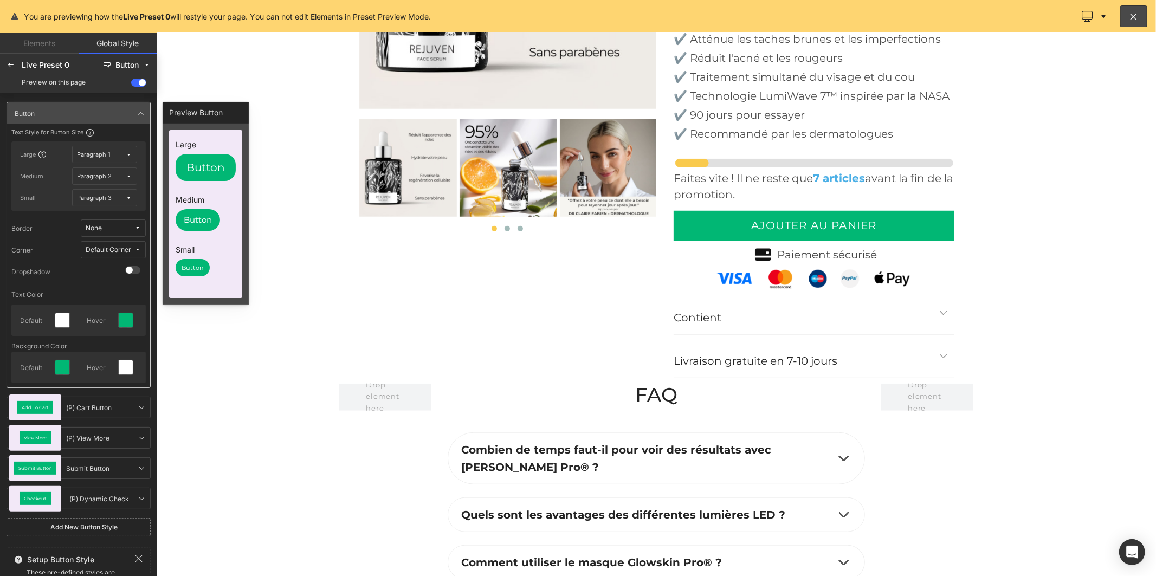
click at [132, 251] on span "Default Corner" at bounding box center [110, 250] width 49 height 8
click at [118, 268] on div "None" at bounding box center [102, 271] width 74 height 9
click at [140, 225] on icon at bounding box center [137, 228] width 7 height 7
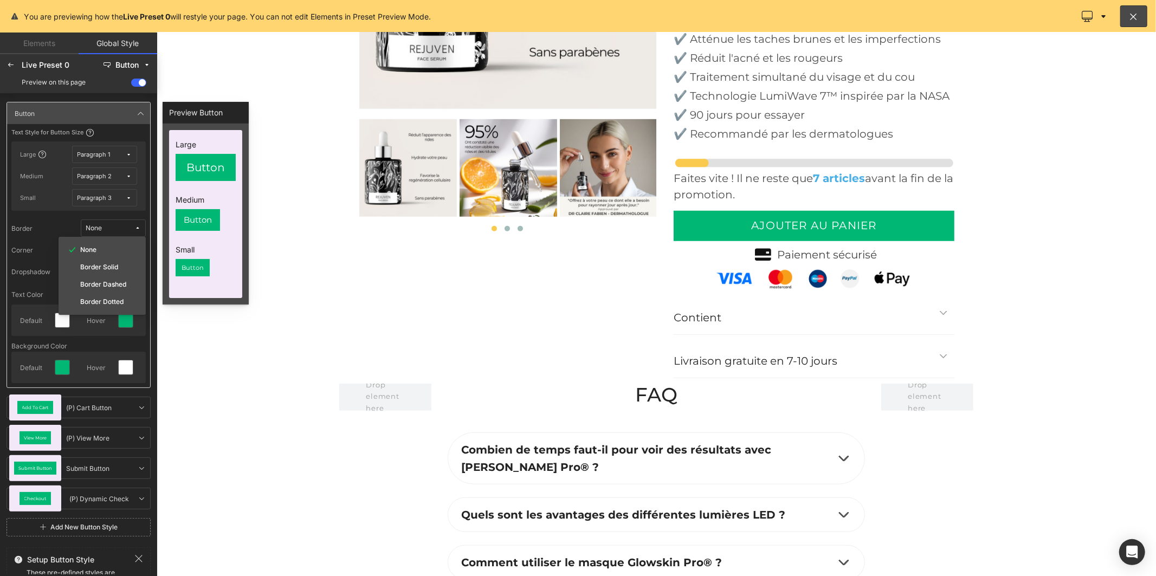
click at [60, 225] on div "Border None None Border Solid Border Dashed Border Dotted" at bounding box center [78, 227] width 134 height 17
click at [120, 248] on span "None" at bounding box center [110, 250] width 49 height 8
click at [112, 283] on div "Default Corner" at bounding box center [102, 288] width 79 height 17
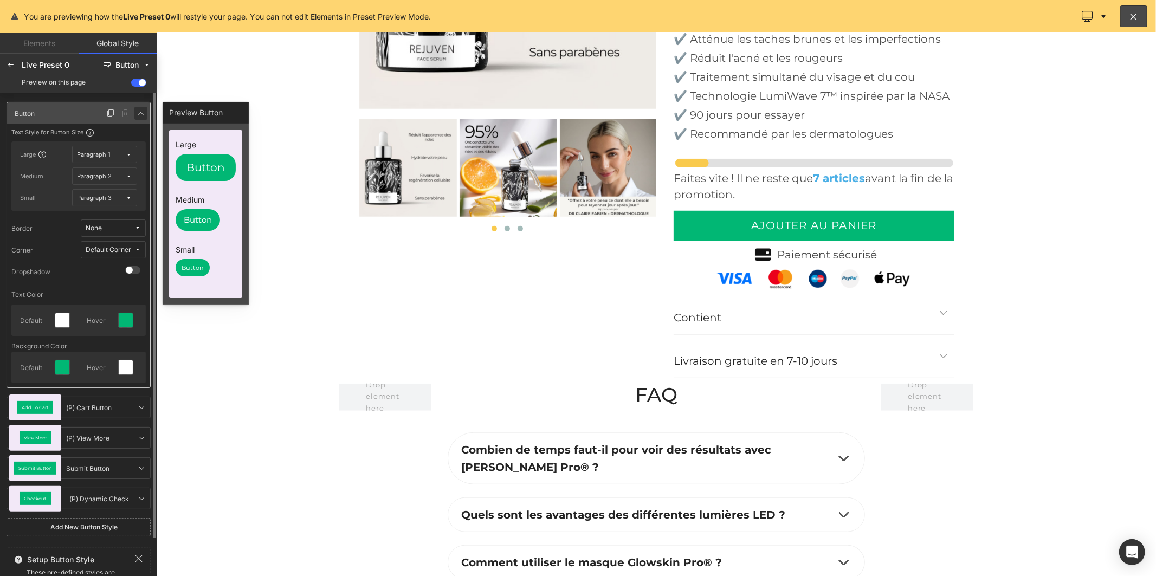
click at [137, 114] on icon at bounding box center [141, 113] width 9 height 9
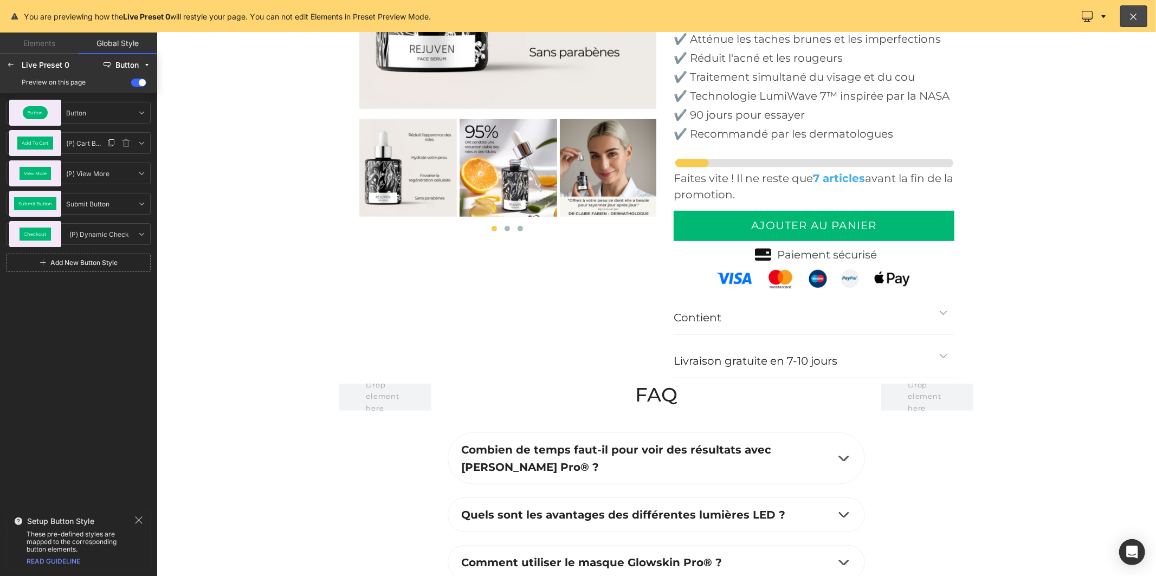
click at [35, 147] on div "Add To Cart" at bounding box center [35, 143] width 36 height 13
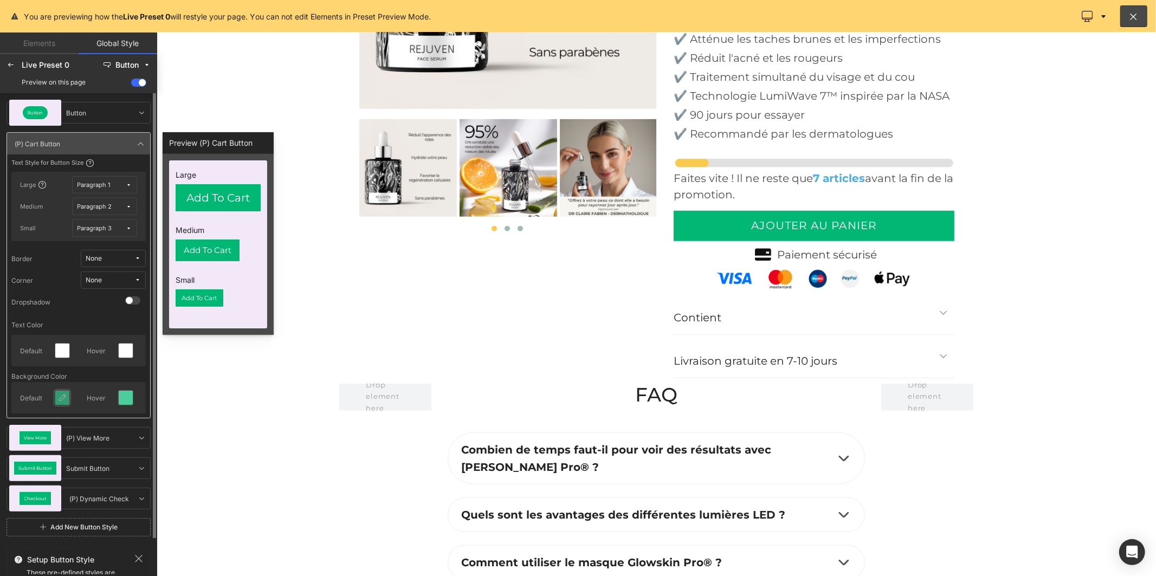
click at [61, 397] on icon at bounding box center [62, 397] width 9 height 9
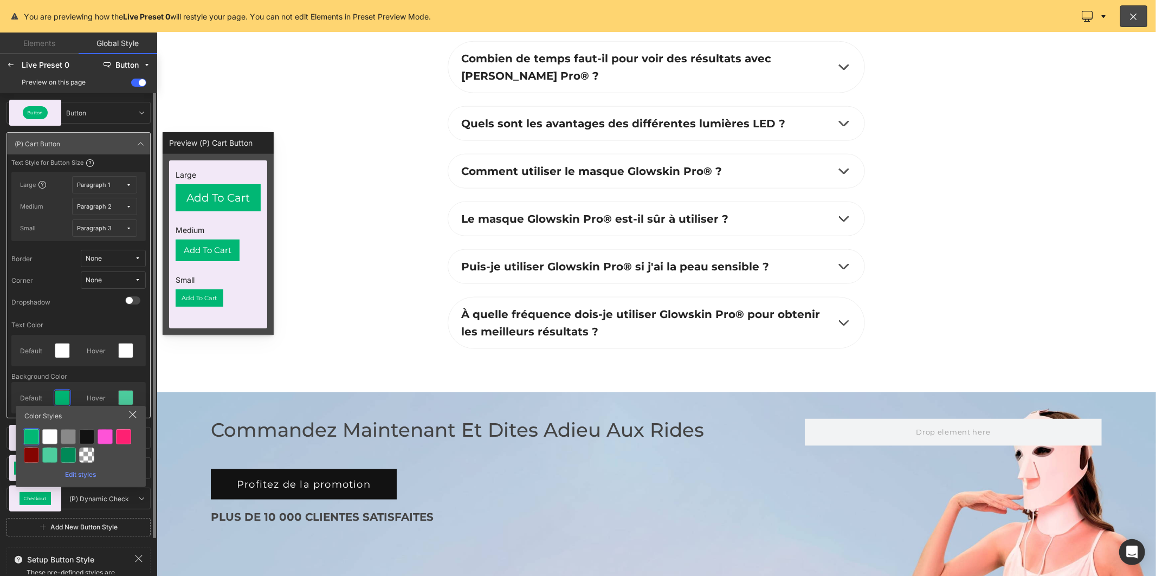
scroll to position [4662, 0]
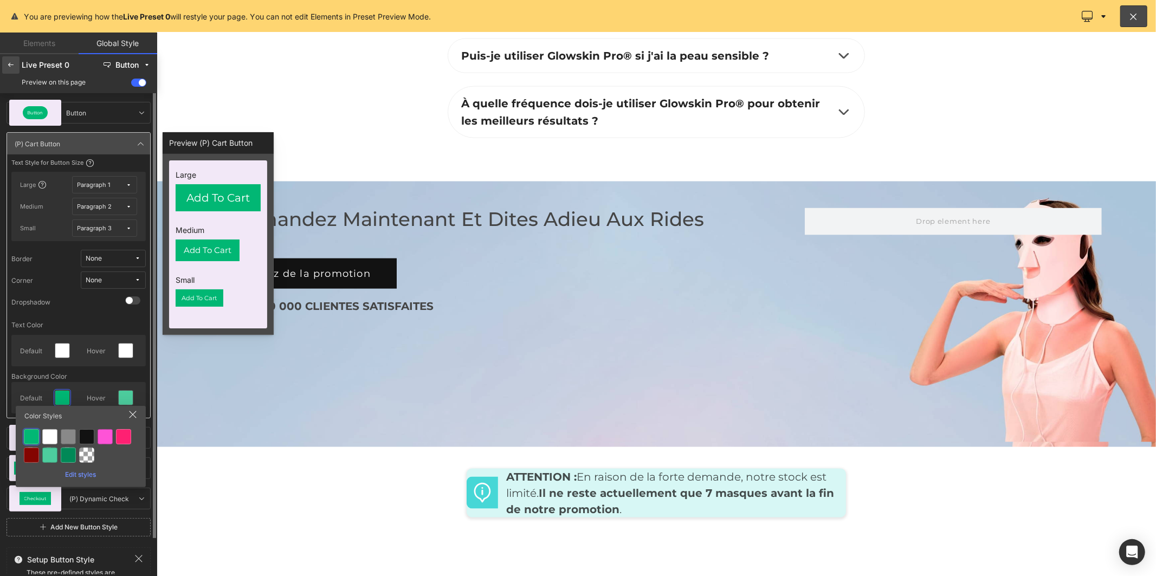
click at [7, 61] on icon at bounding box center [11, 65] width 9 height 9
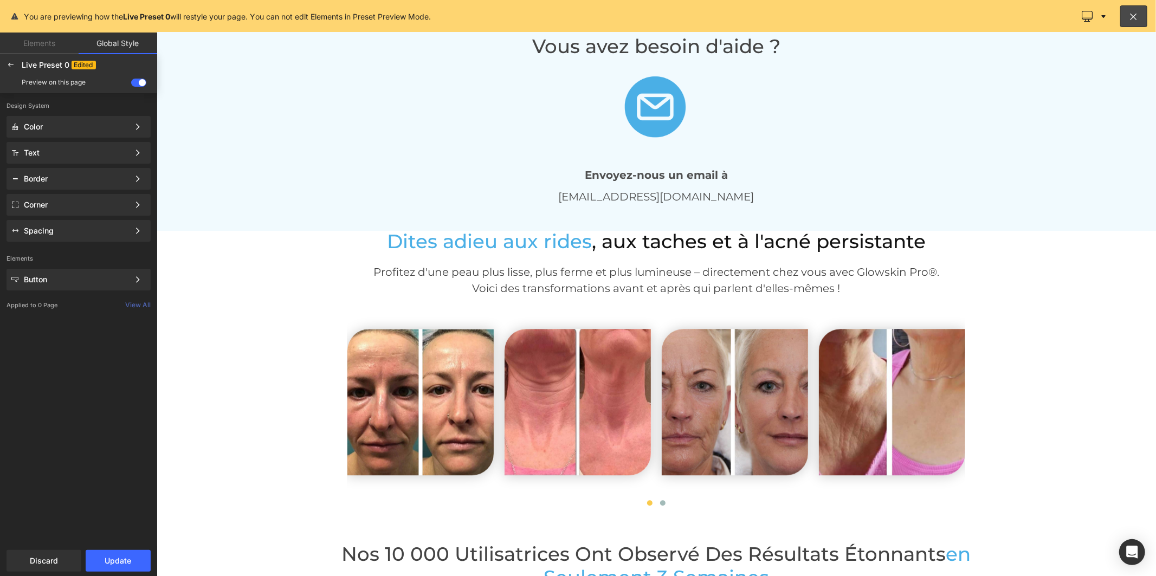
scroll to position [2435, 0]
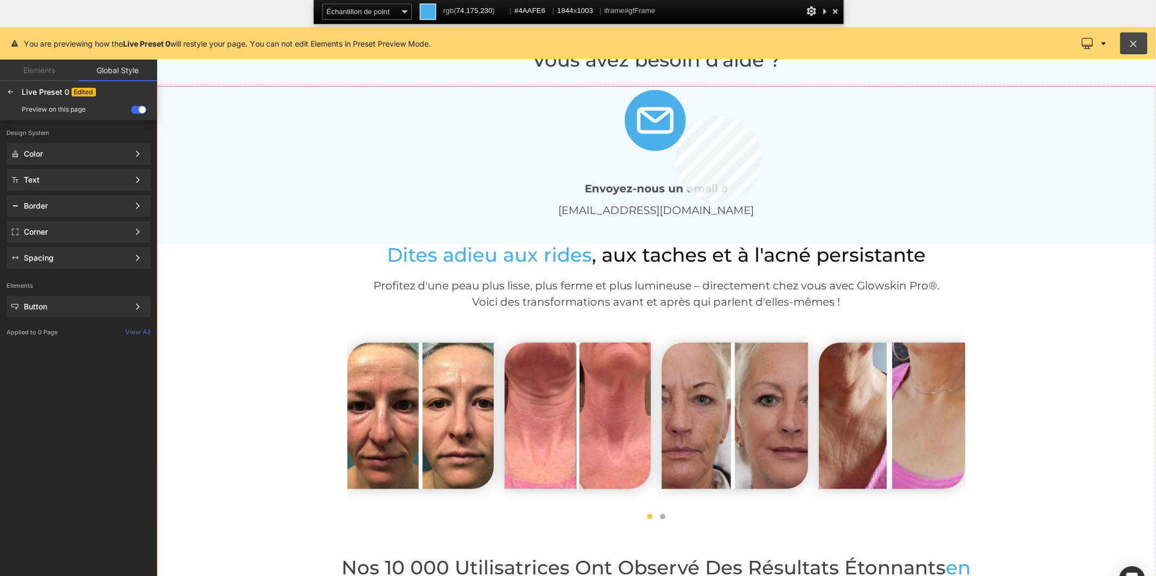
click at [674, 116] on div at bounding box center [656, 358] width 999 height 543
click at [120, 152] on div "Color" at bounding box center [76, 154] width 105 height 9
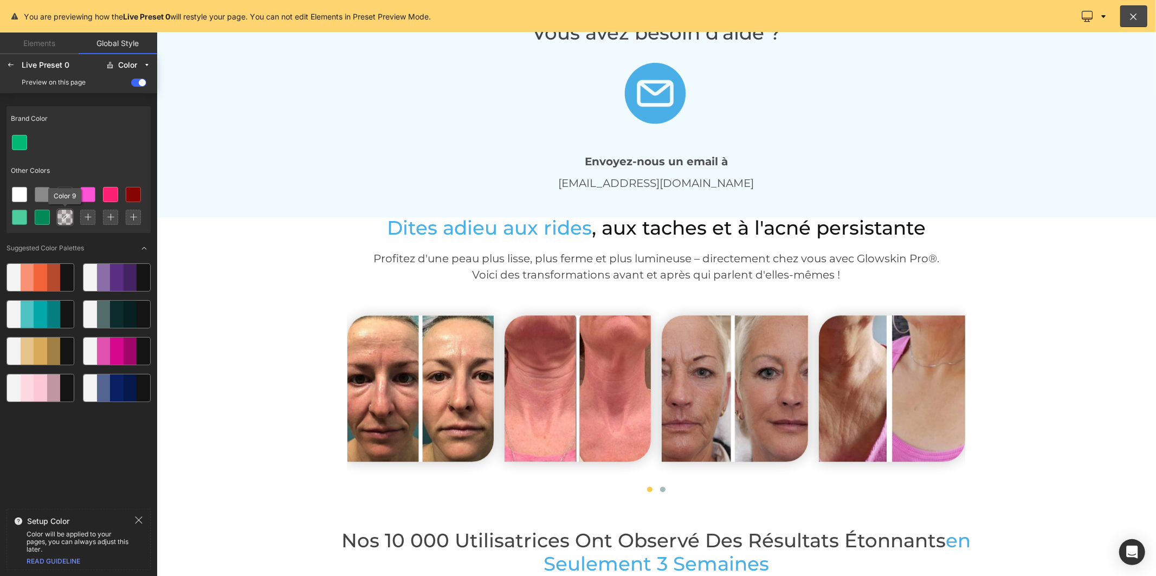
click at [63, 220] on icon at bounding box center [65, 217] width 9 height 9
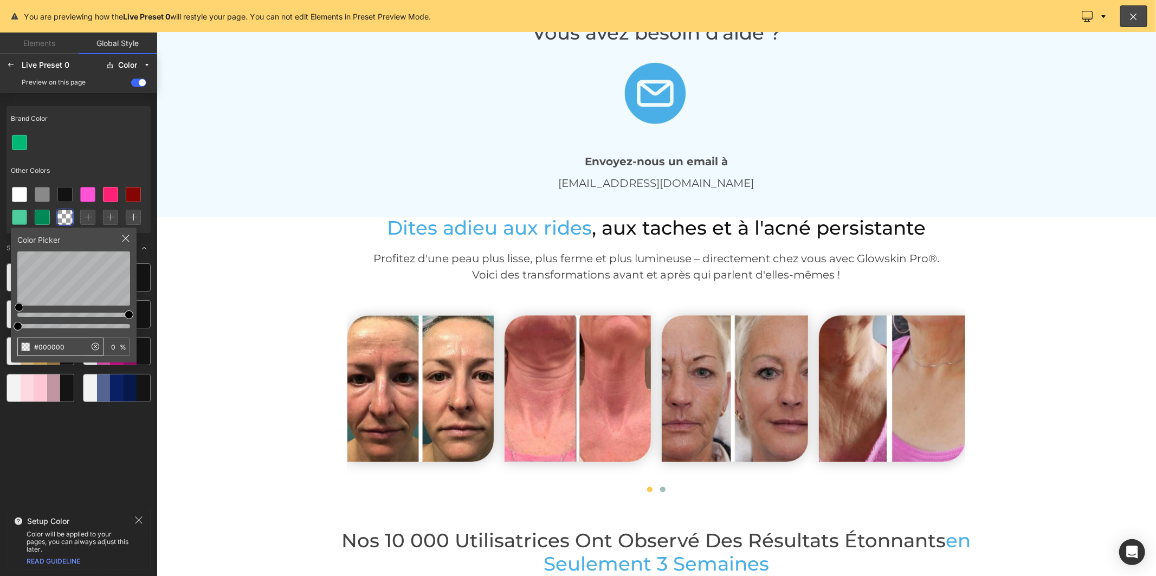
click at [54, 345] on input "#000000" at bounding box center [52, 346] width 68 height 17
type input "#4AAFE6"
type input "100"
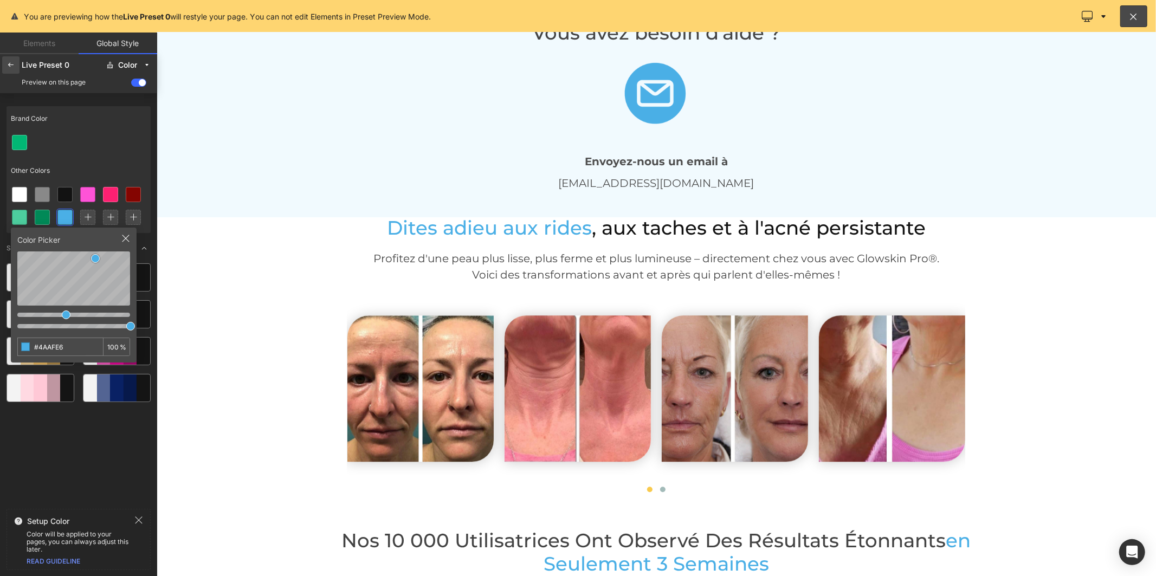
click at [13, 66] on icon at bounding box center [11, 65] width 9 height 9
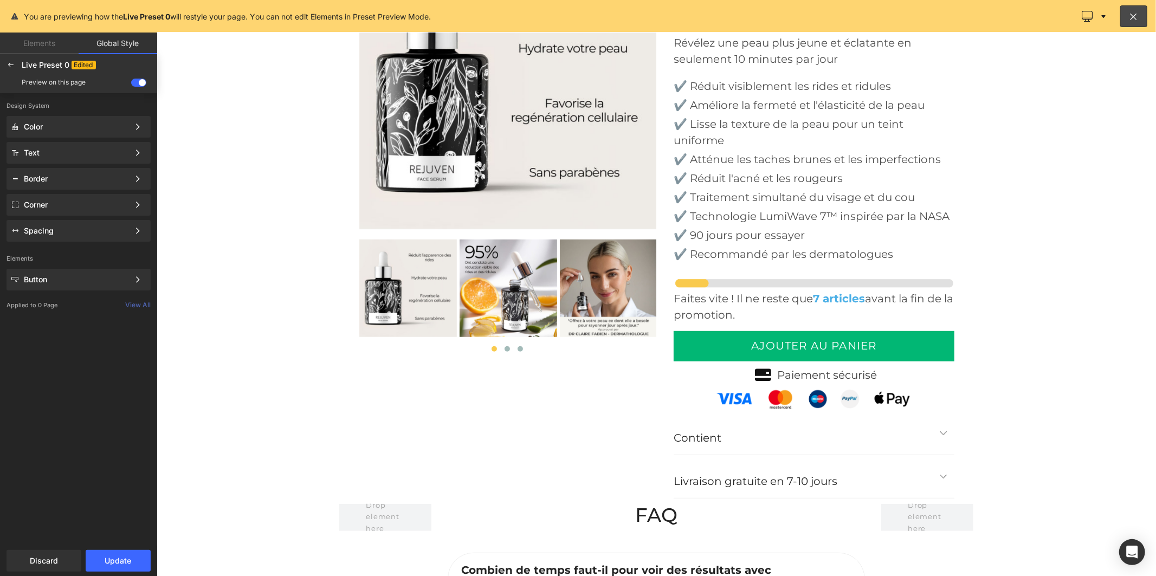
scroll to position [4301, 0]
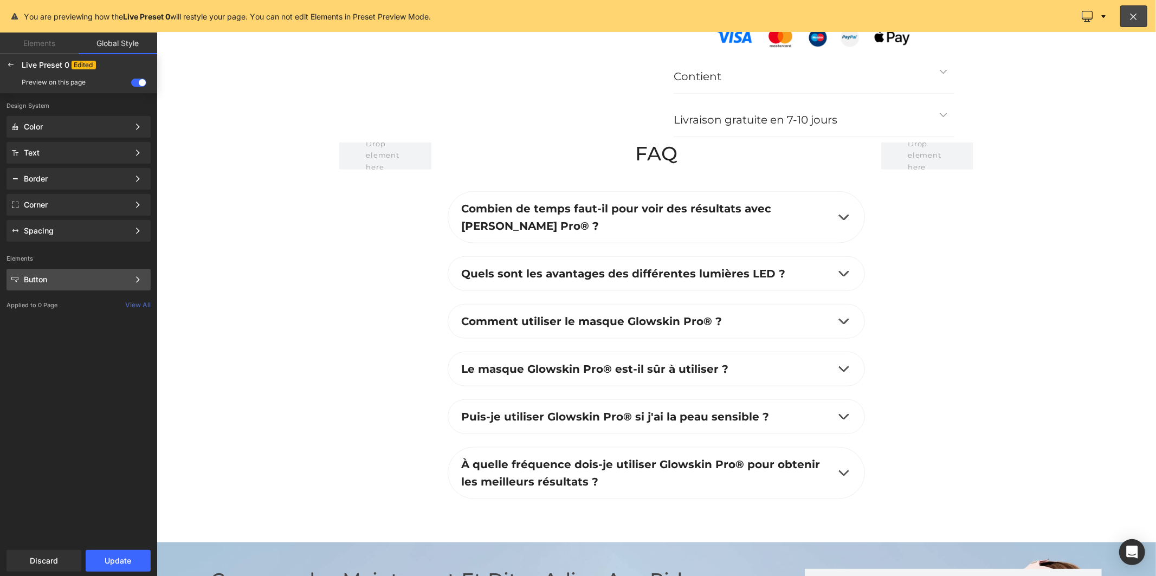
click at [34, 280] on div "Button" at bounding box center [76, 279] width 105 height 9
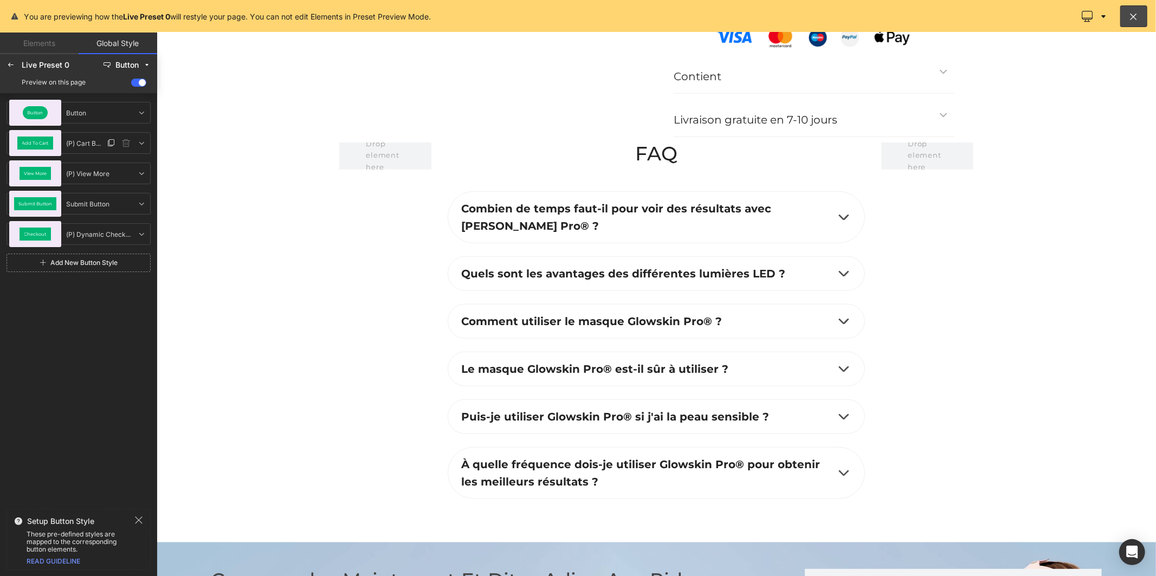
click at [35, 135] on div "Add To Cart" at bounding box center [35, 143] width 52 height 26
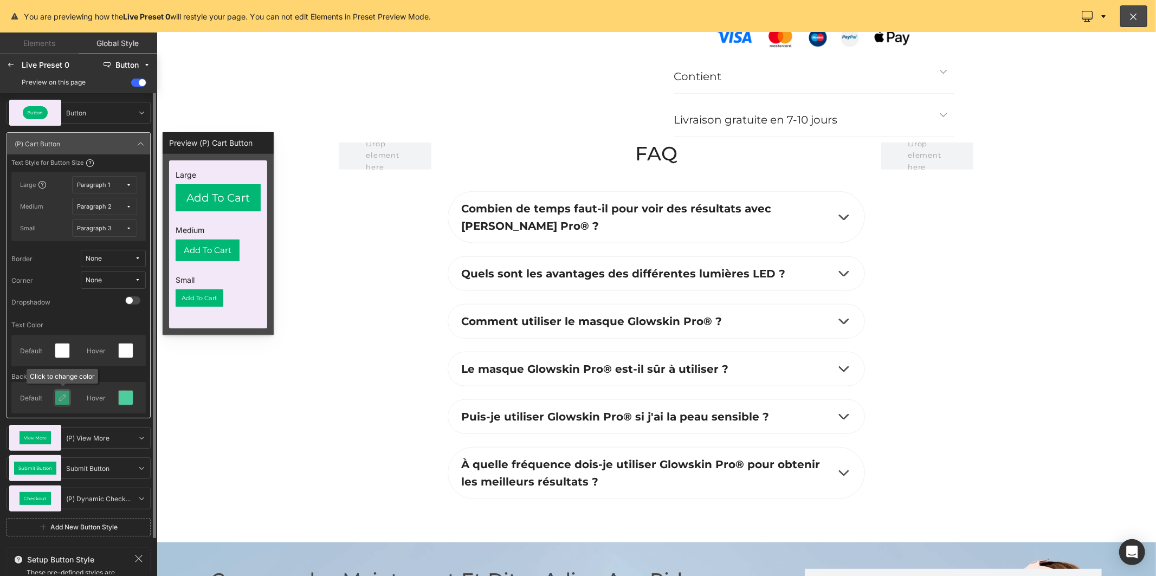
click at [58, 397] on icon at bounding box center [62, 397] width 9 height 9
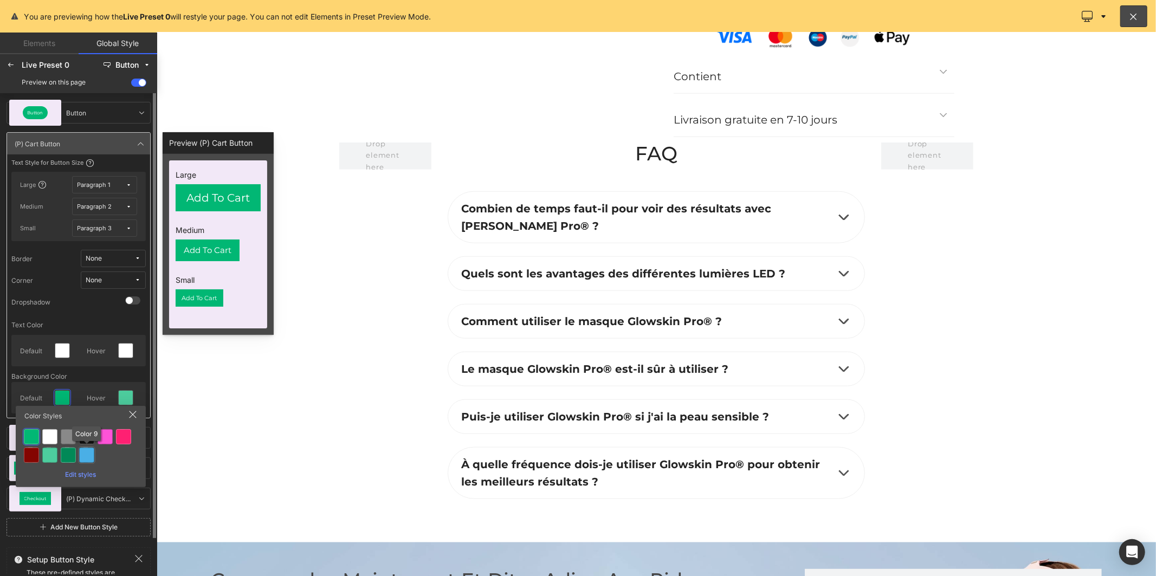
drag, startPoint x: 88, startPoint y: 459, endPoint x: 89, endPoint y: 450, distance: 9.3
click at [88, 459] on div at bounding box center [86, 454] width 15 height 15
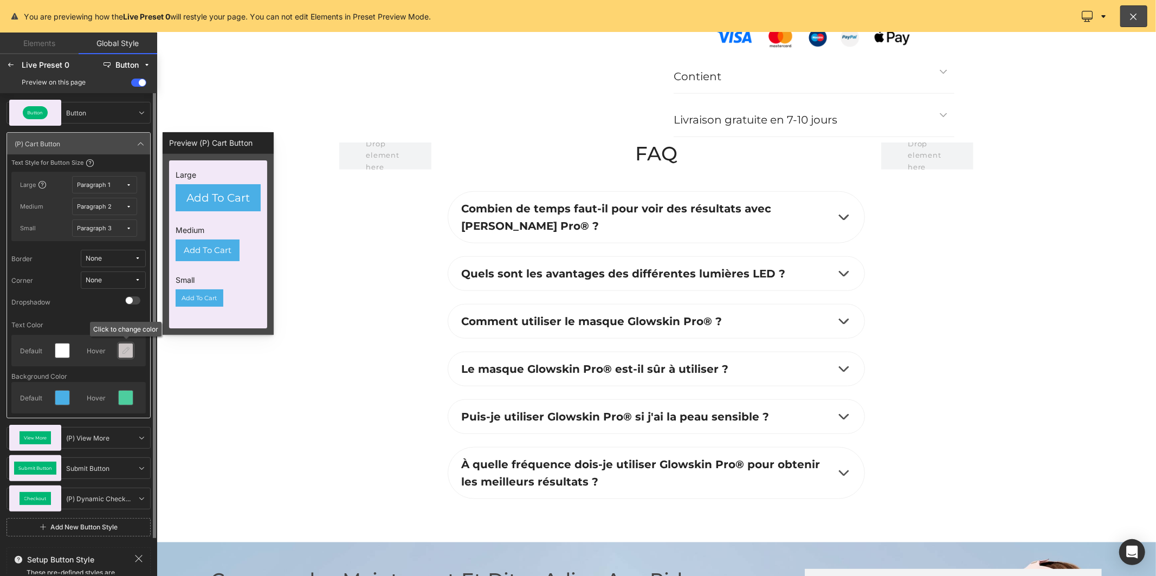
click at [121, 349] on icon at bounding box center [125, 350] width 9 height 9
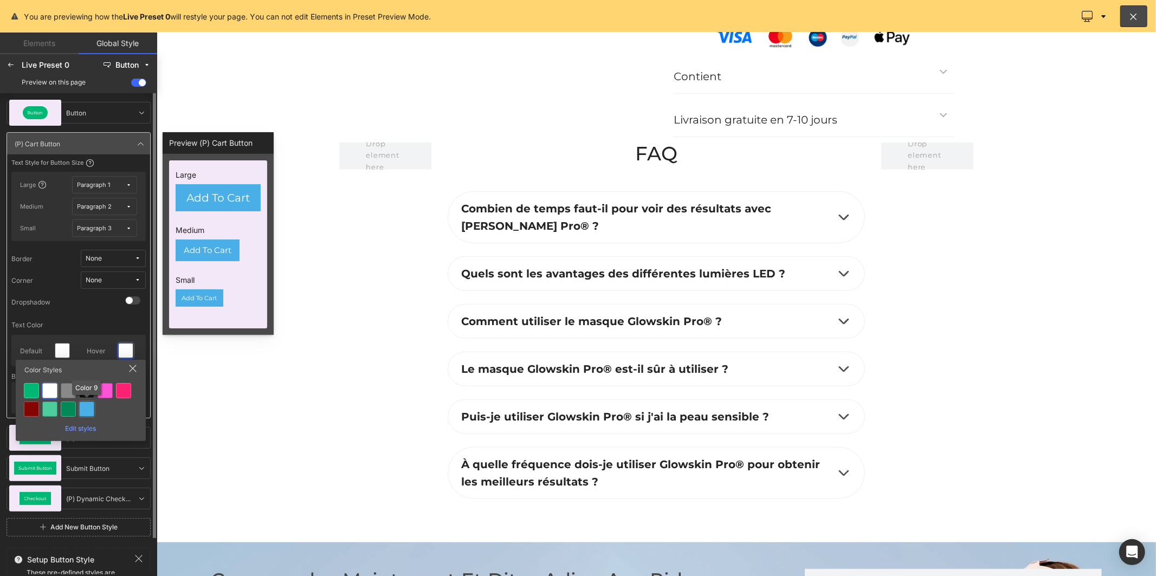
click at [80, 413] on div at bounding box center [86, 408] width 15 height 15
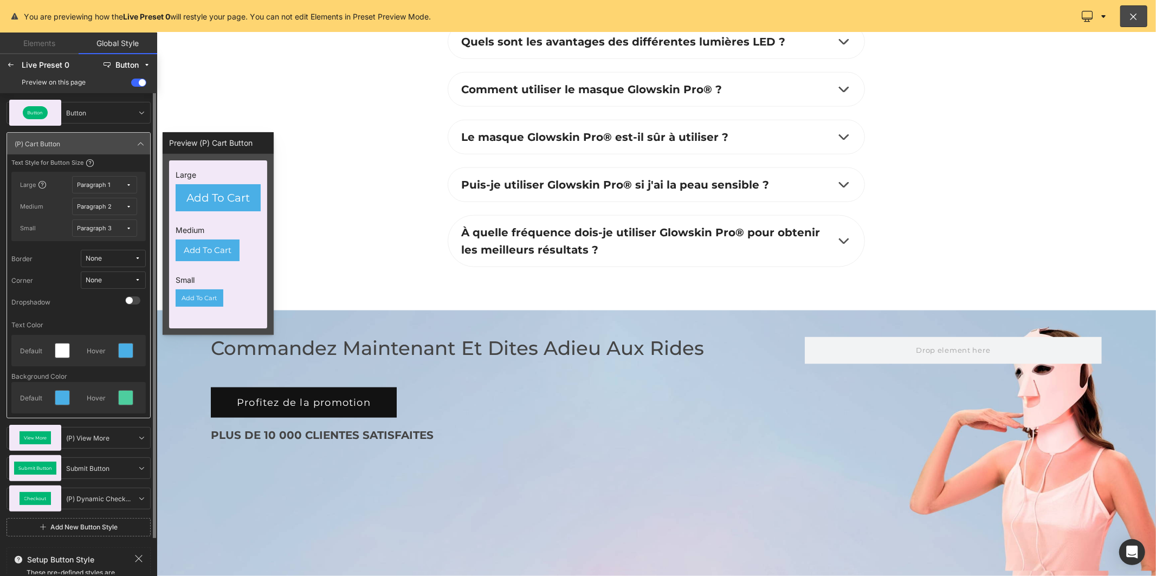
scroll to position [4542, 0]
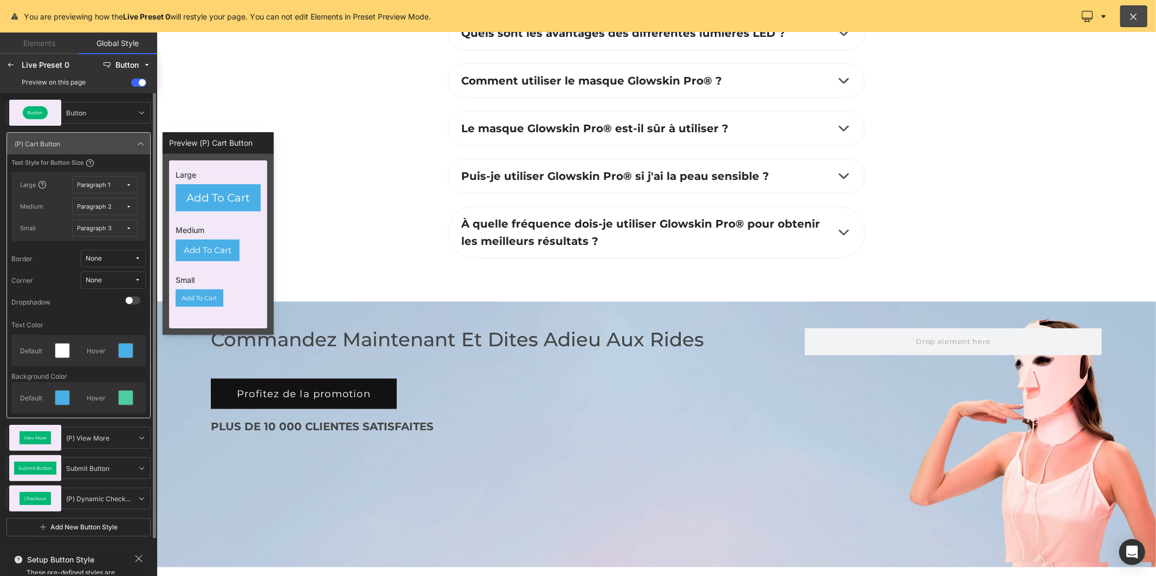
click at [115, 278] on span "None" at bounding box center [110, 280] width 49 height 8
click at [114, 320] on label "Default Corner" at bounding box center [103, 319] width 46 height 8
click at [10, 67] on icon at bounding box center [11, 65] width 9 height 9
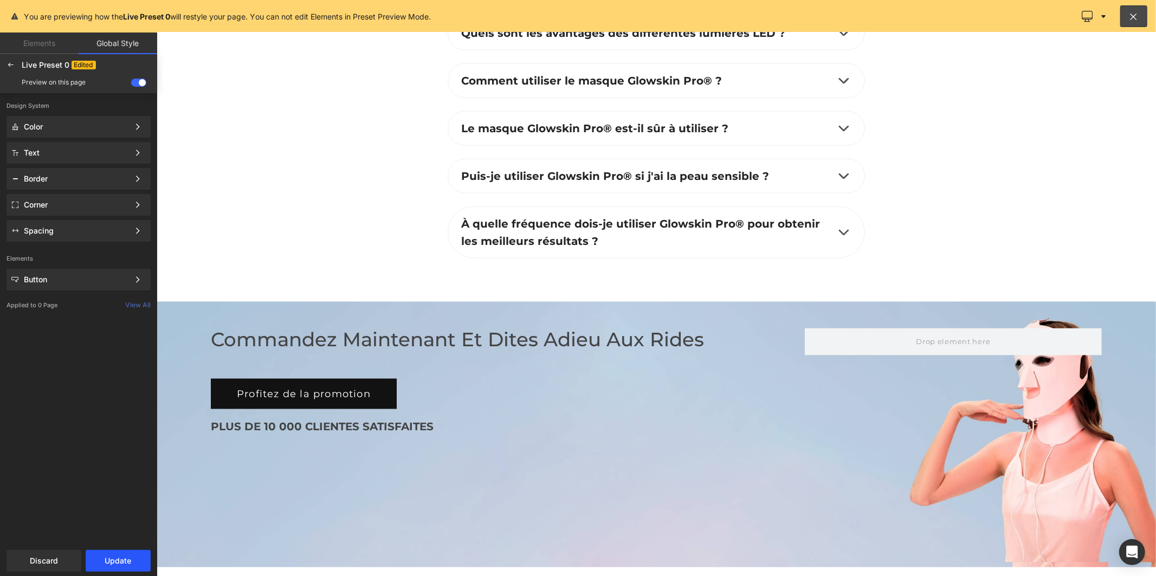
click at [111, 555] on button "Update" at bounding box center [118, 561] width 65 height 22
click at [104, 554] on button "Apply to current page" at bounding box center [79, 561] width 144 height 22
